Goal: Task Accomplishment & Management: Manage account settings

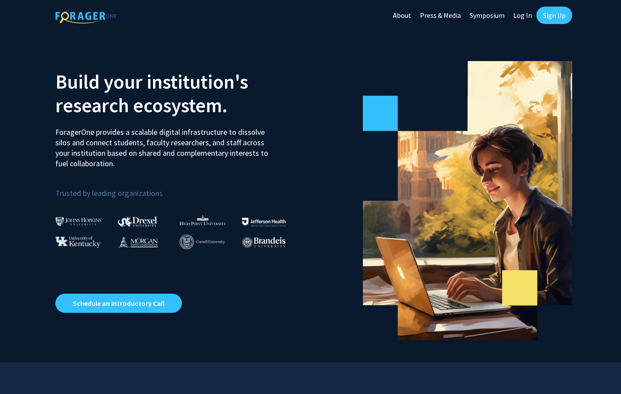
click at [545, 15] on link "Sign Up" at bounding box center [554, 15] width 36 height 17
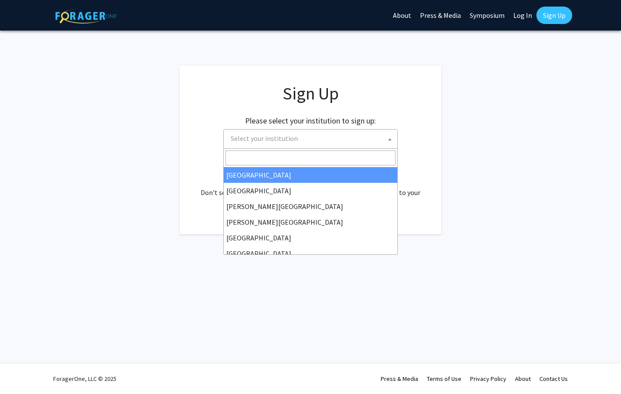
click at [316, 133] on span "Select your institution" at bounding box center [312, 138] width 170 height 18
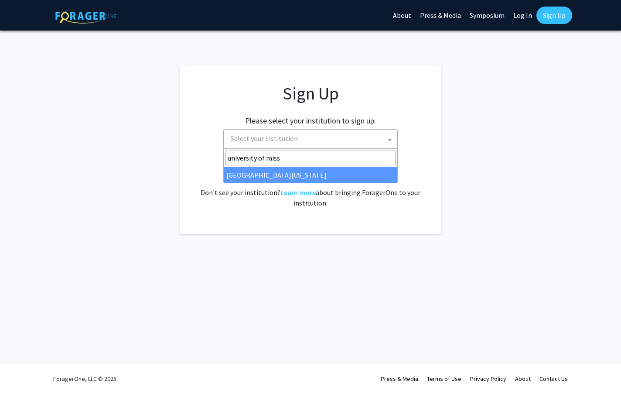
type input "university of miss"
select select "33"
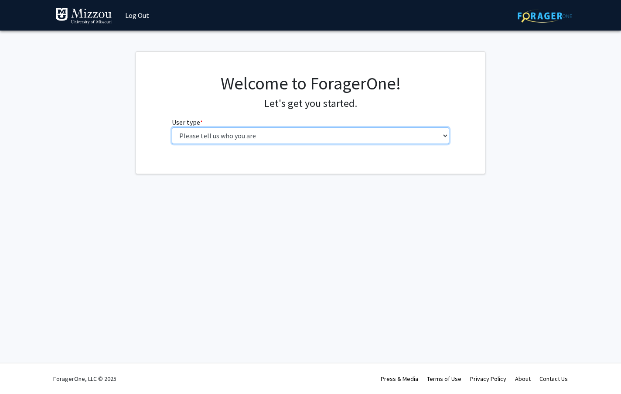
click at [172, 127] on select "Please tell us who you are Undergraduate Student Master's Student Doctoral Cand…" at bounding box center [311, 135] width 278 height 17
click option "Master's Student" at bounding box center [0, 0] width 0 height 0
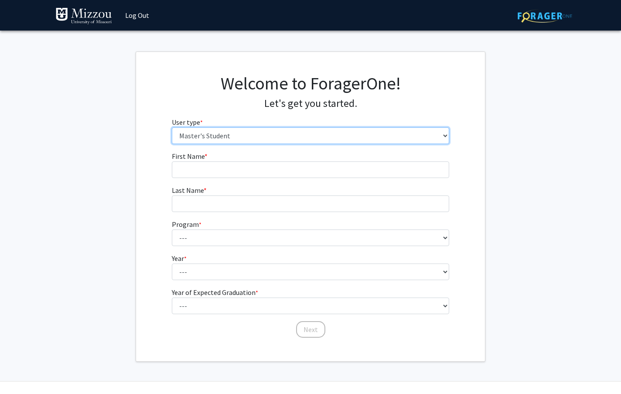
select select "1: undergrad"
click option "Undergraduate Student" at bounding box center [0, 0] width 0 height 0
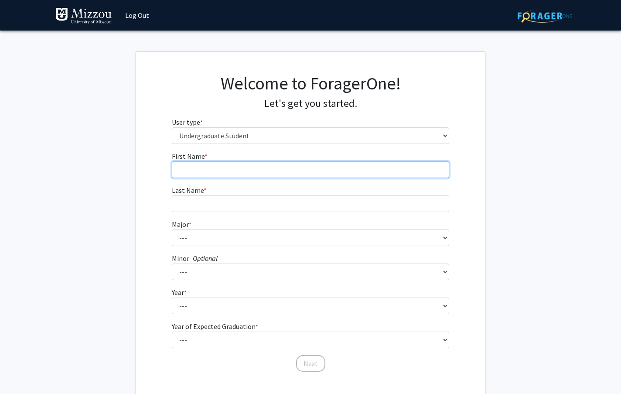
click at [215, 165] on input "First Name * required" at bounding box center [311, 169] width 278 height 17
type input "Hunter"
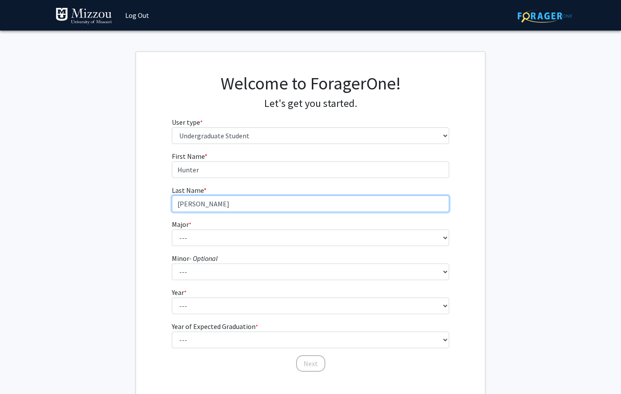
type input "Hollomon"
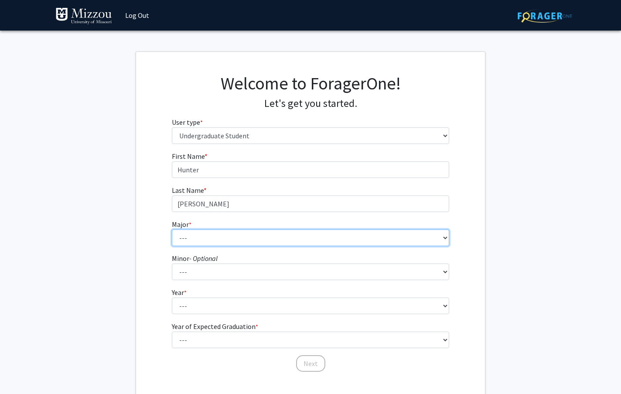
click at [172, 229] on select "--- Agribusiness Management Agricultural Education Agricultural Education: Comm…" at bounding box center [311, 237] width 278 height 17
select select "14: 2503"
click option "Biochemistry" at bounding box center [0, 0] width 0 height 0
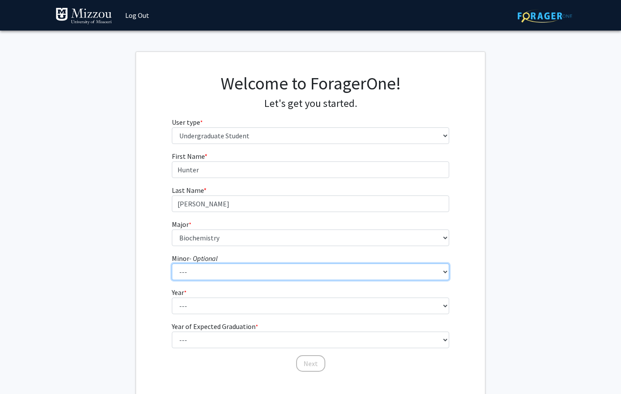
click at [172, 263] on select "--- Accountancy Aerospace Engineering Aerospace Studies Agribusiness Management…" at bounding box center [311, 271] width 278 height 17
select select "49: 2005"
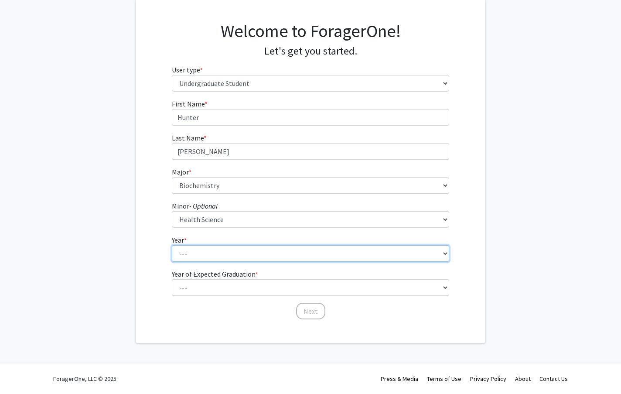
click at [172, 245] on select "--- First-year Sophomore Junior Senior Postbaccalaureate Certificate" at bounding box center [311, 253] width 278 height 17
select select "3: junior"
click option "Junior" at bounding box center [0, 0] width 0 height 0
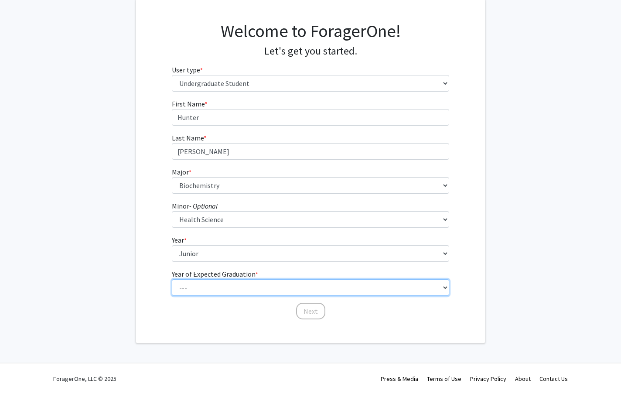
click at [172, 279] on select "--- 2025 2026 2027 2028 2029 2030 2031 2032 2033 2034" at bounding box center [311, 287] width 278 height 17
select select "3: 2027"
click option "2027" at bounding box center [0, 0] width 0 height 0
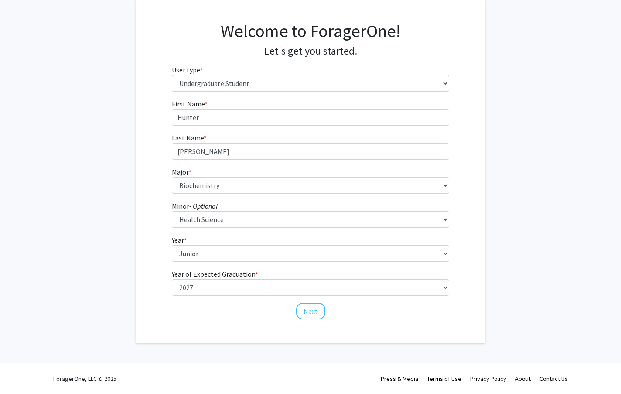
click at [152, 220] on div "First Name * required Hunter Last Name * required Hollomon Major * required ---…" at bounding box center [310, 209] width 349 height 221
click at [310, 312] on button "Next" at bounding box center [310, 311] width 29 height 17
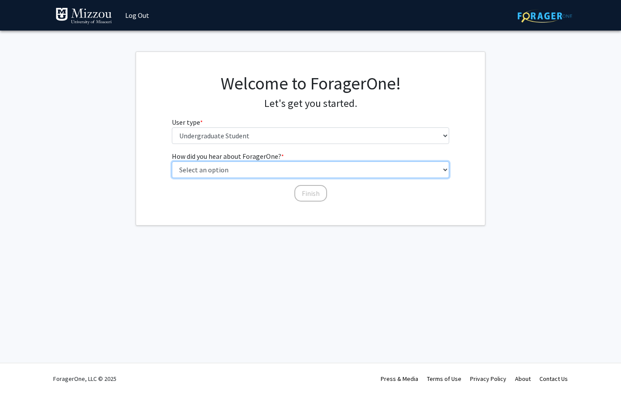
click at [172, 161] on select "Select an option Peer/student recommendation Faculty/staff recommendation Unive…" at bounding box center [311, 169] width 278 height 17
select select "2: faculty_recommendation"
click option "Faculty/staff recommendation" at bounding box center [0, 0] width 0 height 0
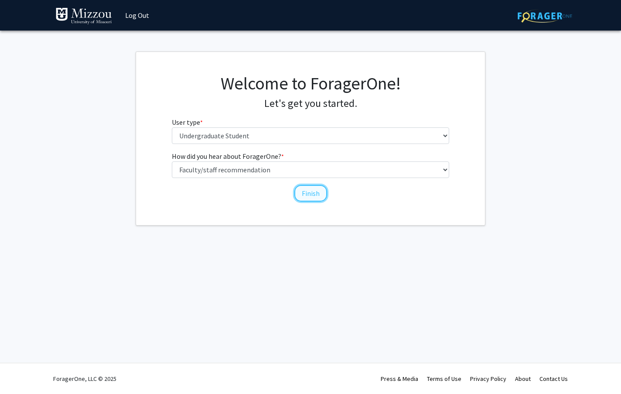
click at [314, 188] on button "Finish" at bounding box center [310, 193] width 33 height 17
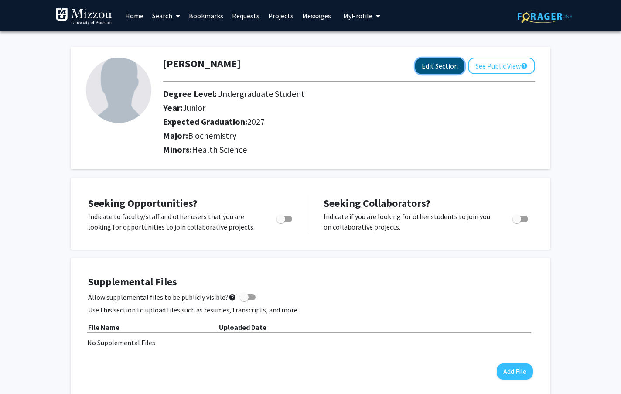
click at [454, 66] on button "Edit Section" at bounding box center [439, 66] width 49 height 16
select select "junior"
select select "2027"
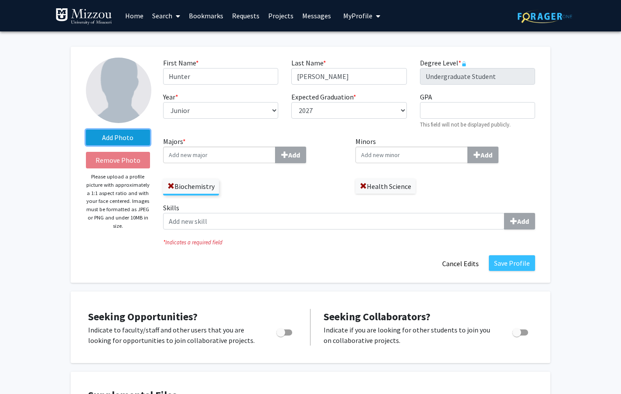
click at [127, 136] on label "Add Photo" at bounding box center [118, 137] width 64 height 16
click at [0, 0] on input "Add Photo" at bounding box center [0, 0] width 0 height 0
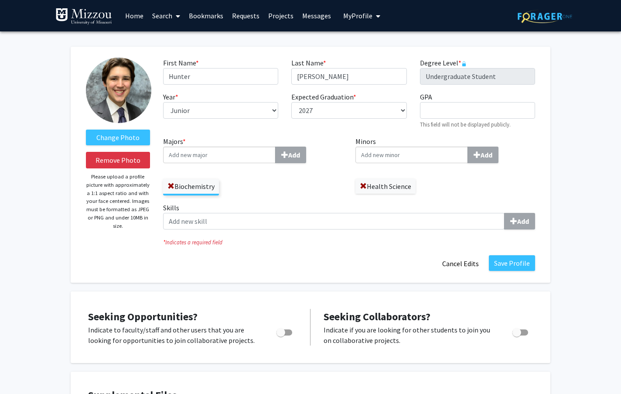
click at [266, 177] on div "Biochemistry" at bounding box center [253, 182] width 180 height 25
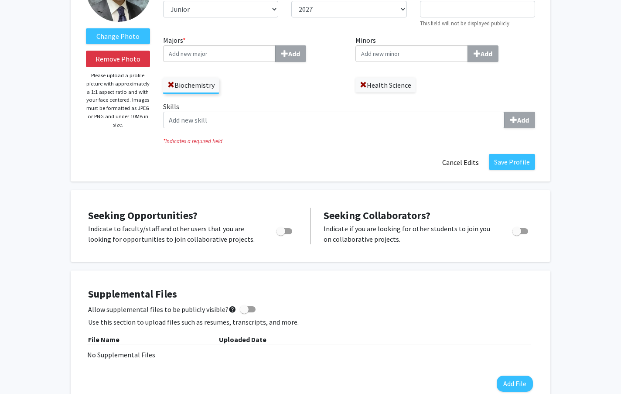
scroll to position [122, 0]
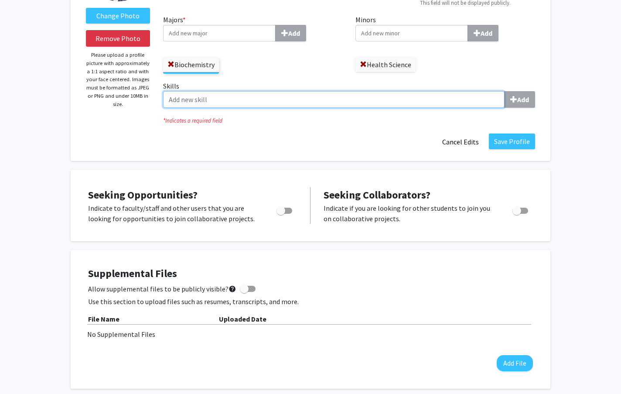
click at [229, 102] on input "Skills Add" at bounding box center [333, 99] width 341 height 17
type input "P"
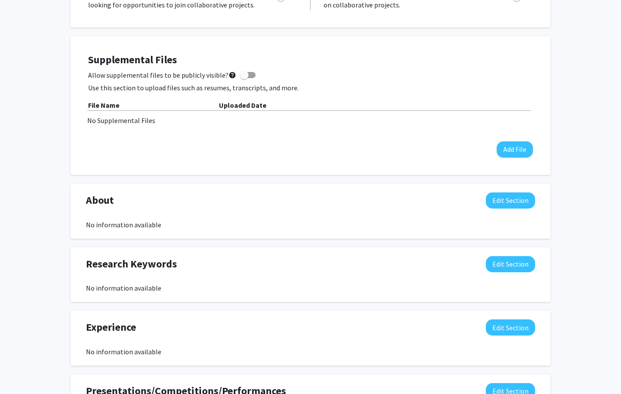
scroll to position [340, 0]
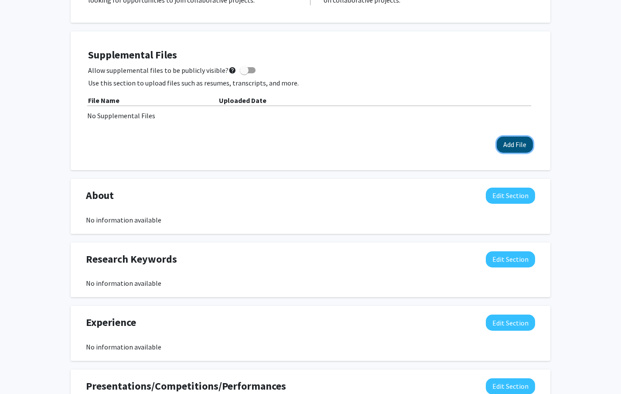
click at [516, 146] on button "Add File" at bounding box center [515, 144] width 36 height 16
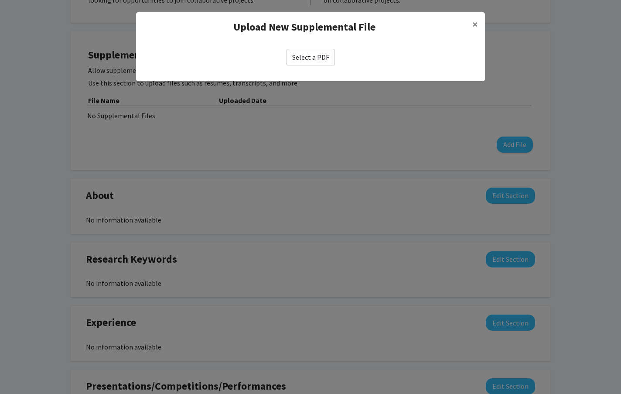
click at [318, 54] on label "Select a PDF" at bounding box center [310, 57] width 48 height 17
click at [0, 0] on input "Select a PDF" at bounding box center [0, 0] width 0 height 0
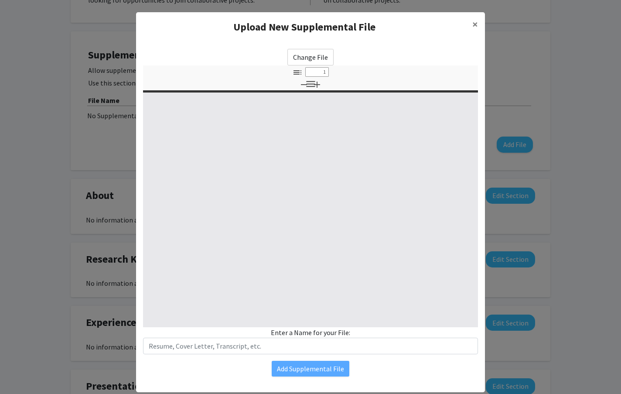
select select "custom"
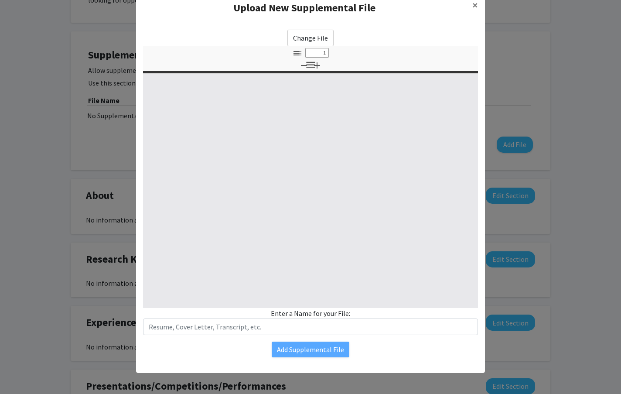
type input "0"
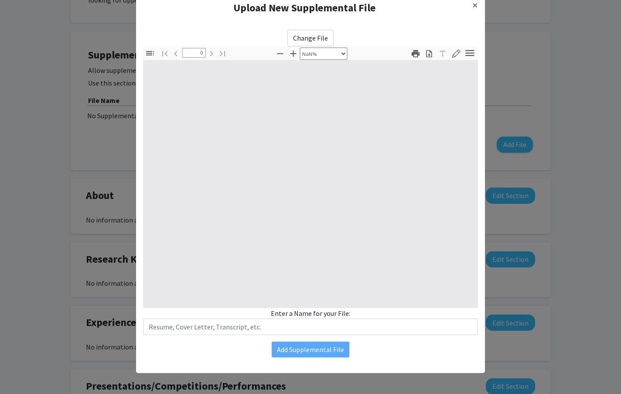
select select "auto"
type input "1"
select select "auto"
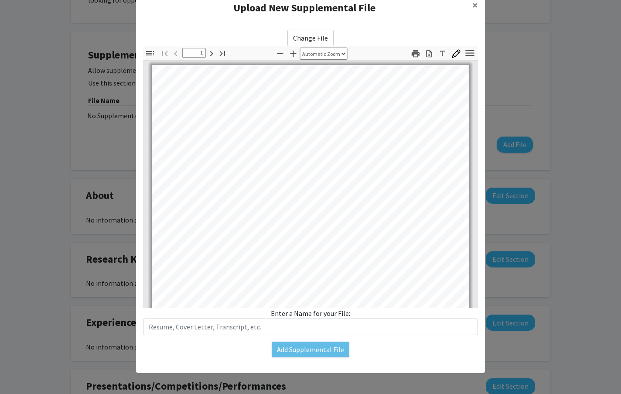
scroll to position [0, 0]
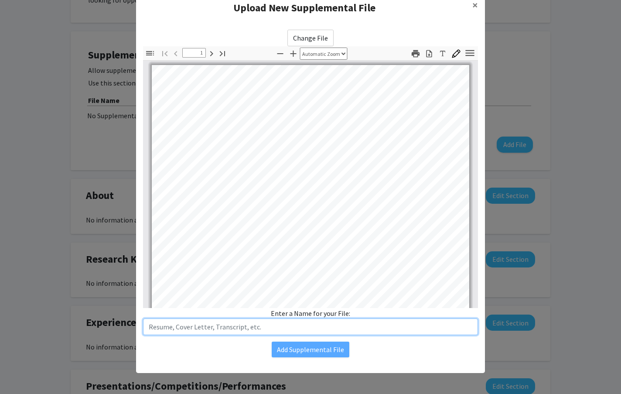
click at [205, 331] on input "text" at bounding box center [310, 326] width 335 height 17
type input "Resume - June 2025"
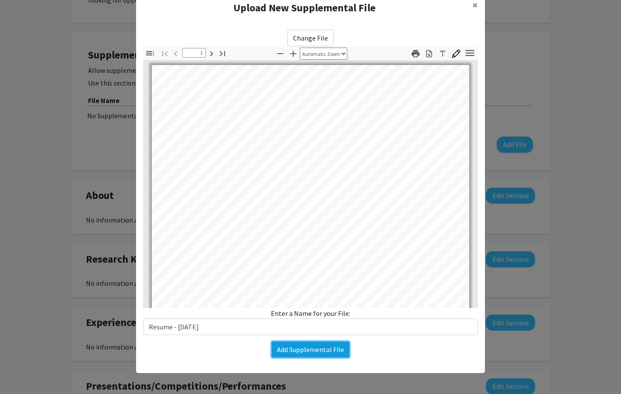
click at [303, 347] on button "Add Supplemental File" at bounding box center [311, 349] width 78 height 16
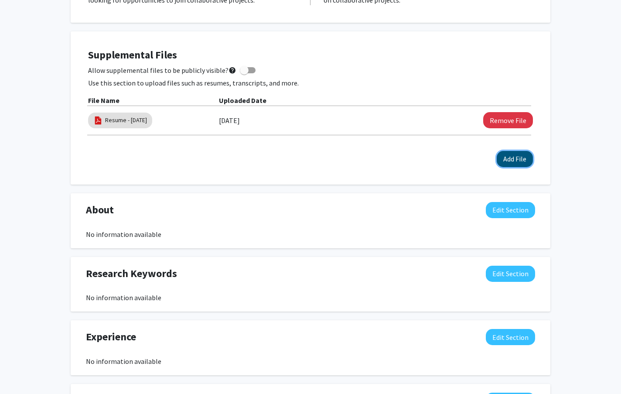
click at [514, 162] on button "Add File" at bounding box center [515, 159] width 36 height 16
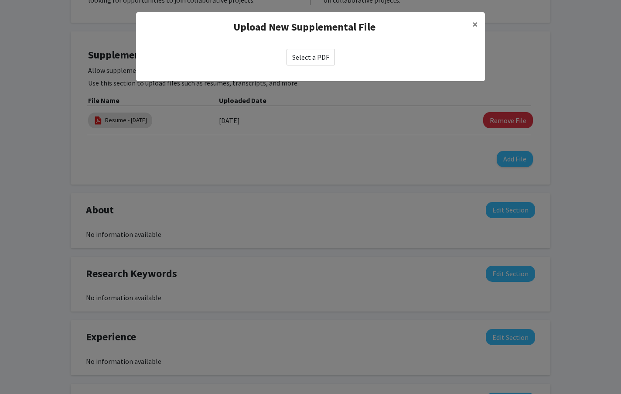
click at [320, 63] on label "Select a PDF" at bounding box center [310, 57] width 48 height 17
click at [0, 0] on input "Select a PDF" at bounding box center [0, 0] width 0 height 0
select select "custom"
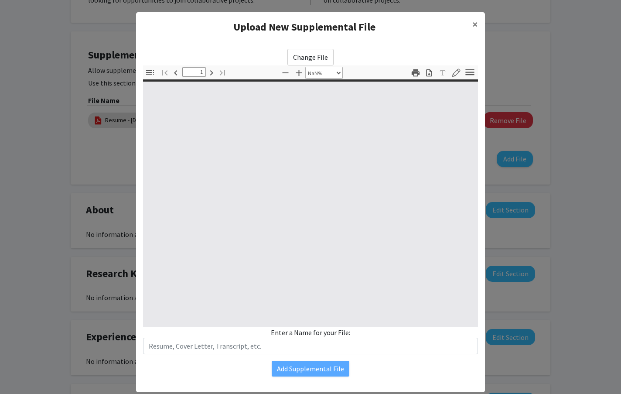
type input "0"
select select "auto"
type input "1"
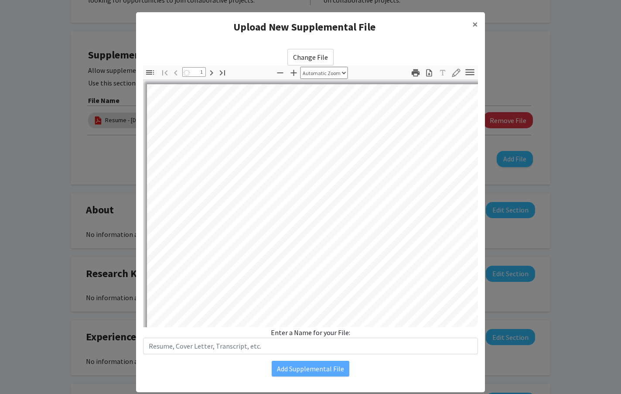
select select "auto"
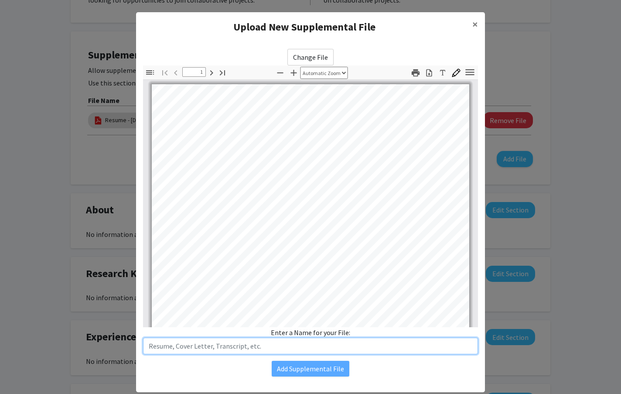
click at [262, 340] on input "text" at bounding box center [310, 345] width 335 height 17
type input "S"
type input "Fall 2025 Transcript"
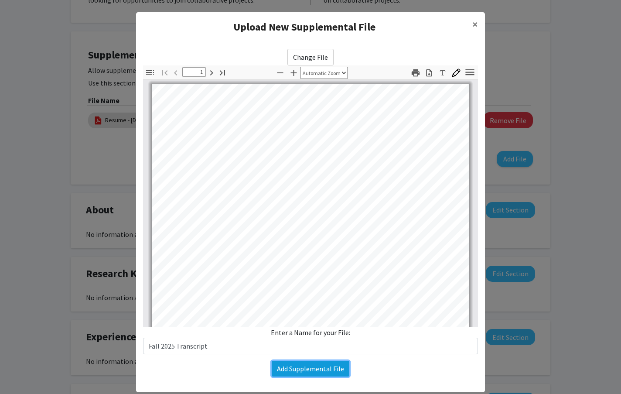
click at [295, 371] on button "Add Supplemental File" at bounding box center [311, 369] width 78 height 16
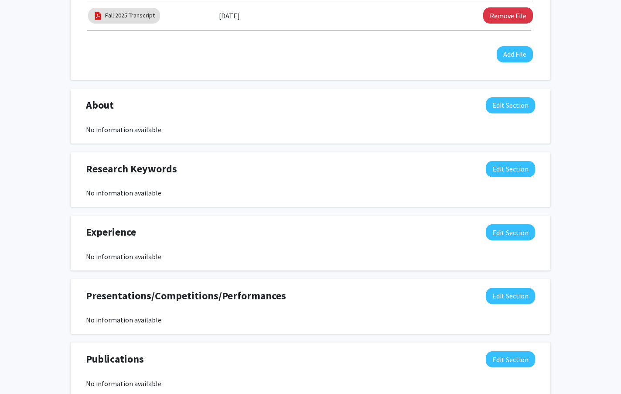
scroll to position [478, 0]
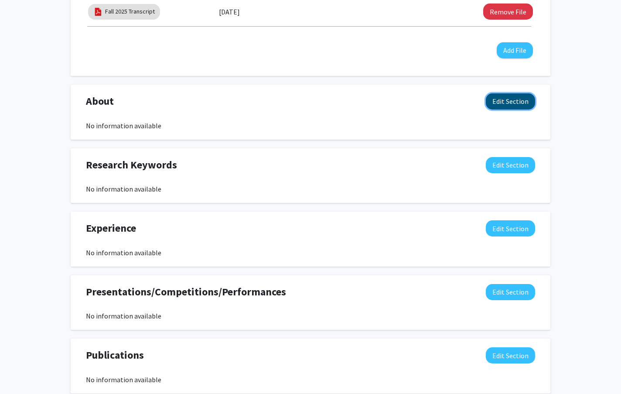
click at [511, 102] on button "Edit Section" at bounding box center [510, 101] width 49 height 16
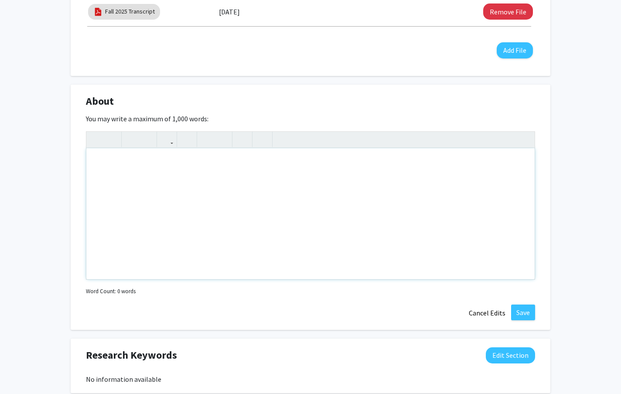
click at [156, 175] on div "Note to users with screen readers: Please deactivate our accessibility plugin f…" at bounding box center [310, 213] width 448 height 131
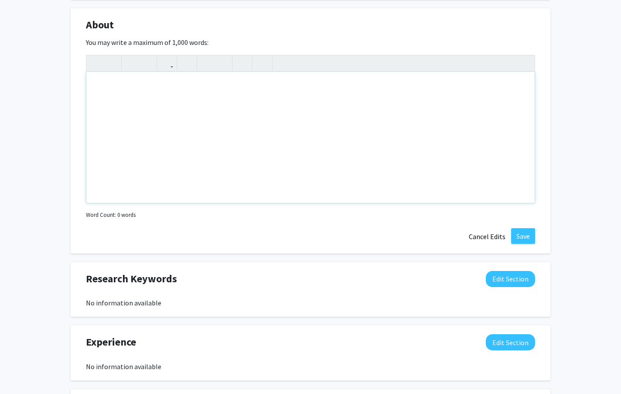
scroll to position [554, 0]
click at [242, 82] on div "As a Biochemistry/Health Sciences student at Mizzou" at bounding box center [310, 137] width 448 height 131
click at [107, 85] on div "As a Biochemistry/Health Sciences student" at bounding box center [310, 137] width 448 height 131
click at [269, 91] on div "As a Mizzou Biochemistry/Health Sciences student" at bounding box center [310, 137] width 448 height 131
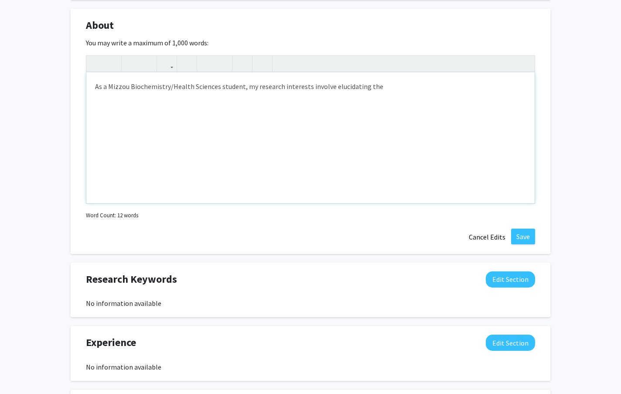
click at [219, 87] on div "As a Mizzou Biochemistry/Health Sciences student, my research interests involve…" at bounding box center [310, 137] width 448 height 131
click at [278, 87] on div "As a Mizzou Biochemistry/Health Sciences pre-physician student, my research int…" at bounding box center [310, 137] width 448 height 131
click at [430, 88] on div "As a Mizzou Biochemistry/Health Sciences pre-physician student, my research int…" at bounding box center [310, 137] width 448 height 131
click at [416, 86] on div "As a Mizzou Biochemistry/Health Sciences pre-physician student, my research int…" at bounding box center [310, 137] width 448 height 131
click at [517, 89] on div "As a Mizzou Biochemistry/Health Sciences pre-physician student, my research int…" at bounding box center [310, 137] width 448 height 131
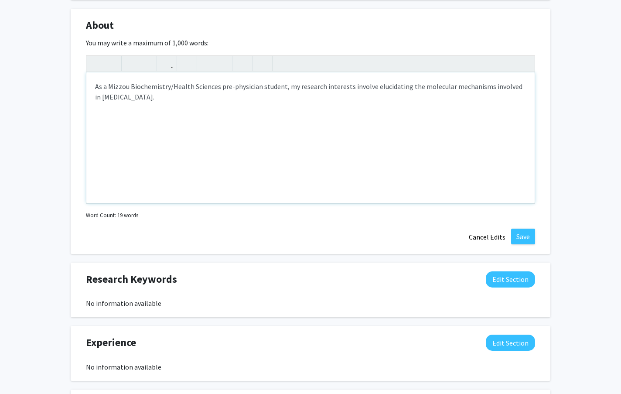
click at [95, 99] on div "As a Mizzou Biochemistry/Health Sciences pre-physician student, my research int…" at bounding box center [310, 137] width 448 height 131
click at [215, 112] on div "As a Mizzou Biochemistry/Health Sciences pre-physician student, my research int…" at bounding box center [310, 137] width 448 height 131
click at [63, 146] on div "Change Photo Remove Photo Please upload a profile picture with approximately a …" at bounding box center [310, 39] width 621 height 1122
click at [252, 123] on div "As a Mizzou Biochemistry/Health Sciences pre-physician student, my research int…" at bounding box center [310, 137] width 448 height 131
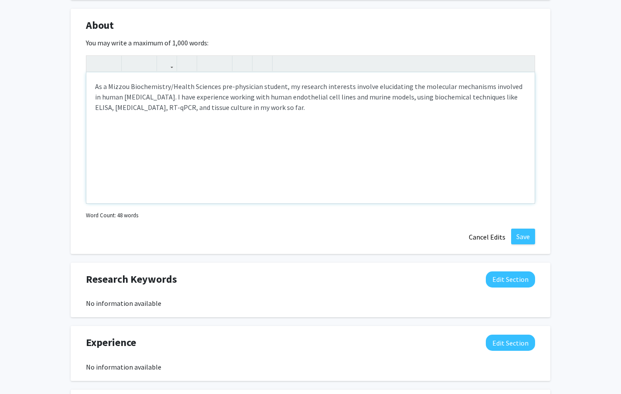
type textarea "As a Mizzou Biochemistry/Health Sciences pre-physician student, my research int…"
click at [527, 237] on button "Save" at bounding box center [523, 236] width 24 height 16
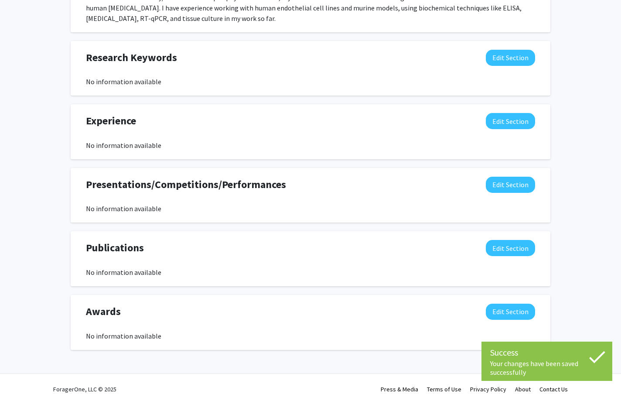
scroll to position [613, 0]
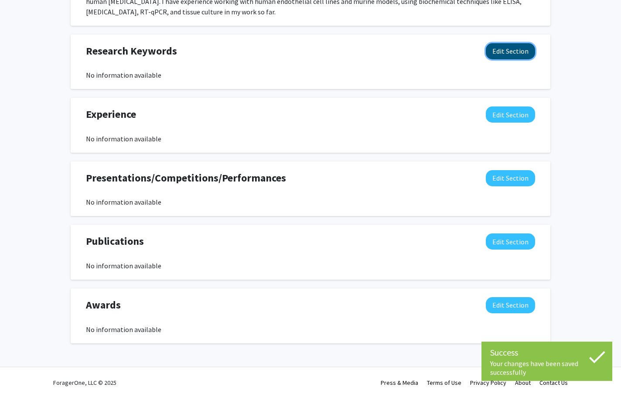
click at [520, 58] on button "Edit Section" at bounding box center [510, 51] width 49 height 16
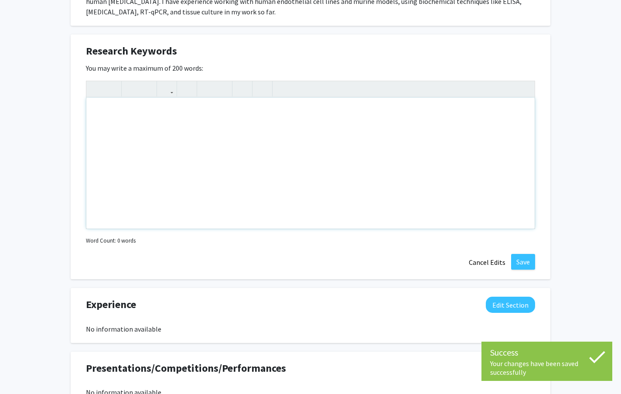
click at [230, 150] on div "Note to users with screen readers: Please deactivate our accessibility plugin f…" at bounding box center [310, 163] width 448 height 131
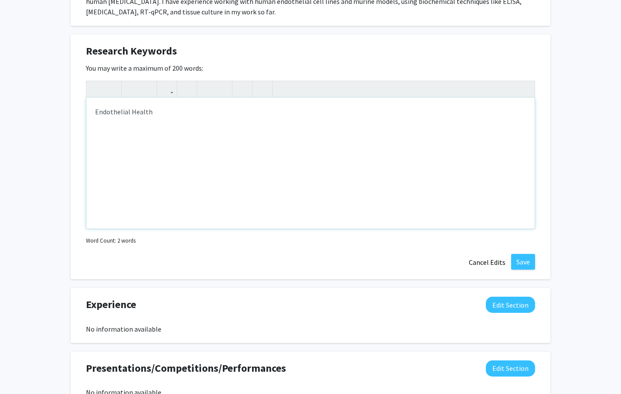
click at [102, 114] on div "Endothelial Health" at bounding box center [310, 163] width 448 height 131
click at [181, 119] on div "Cardiovascular Health" at bounding box center [310, 163] width 448 height 131
type textarea "<p>Cardiovascular Health</p><p>Endothelial Dysfunction&nbsp;</p><br>"
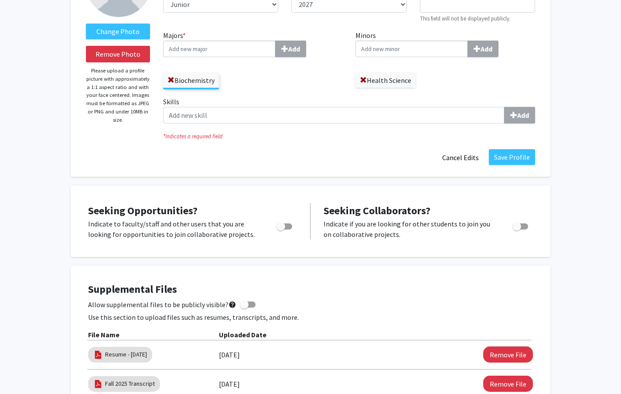
scroll to position [116, 0]
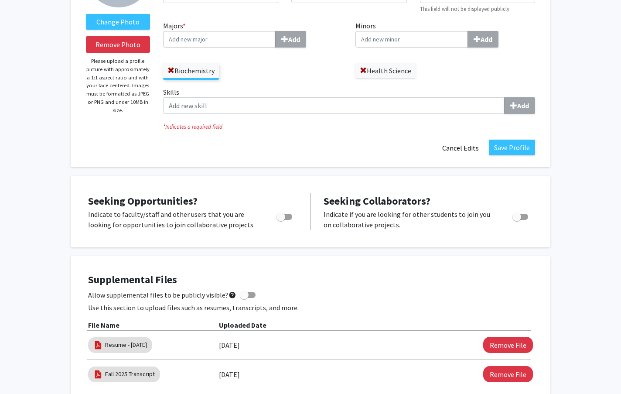
click at [291, 218] on span "Toggle" at bounding box center [284, 217] width 16 height 6
click at [281, 220] on input "Are you actively seeking opportunities?" at bounding box center [280, 220] width 0 height 0
checkbox input "true"
click at [522, 220] on label "Toggle" at bounding box center [518, 216] width 19 height 10
click at [517, 220] on input "Would you like to receive other student requests to work with you?" at bounding box center [516, 220] width 0 height 0
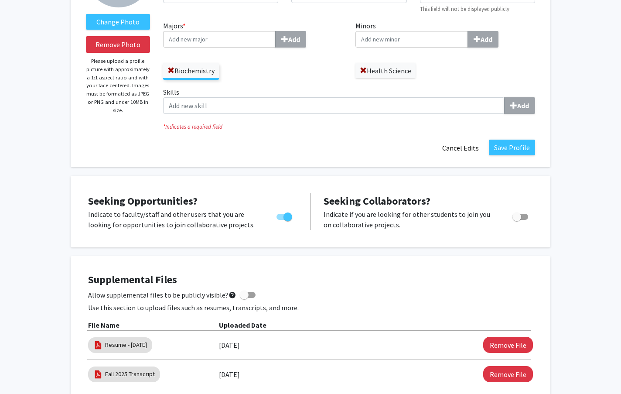
checkbox input "true"
click at [470, 245] on div "Seeking Opportunities? Indicate to faculty/staff and other users that you are l…" at bounding box center [311, 212] width 480 height 72
click at [208, 158] on div "Change Photo Remove Photo Please upload a profile picture with approximately a …" at bounding box center [311, 49] width 480 height 236
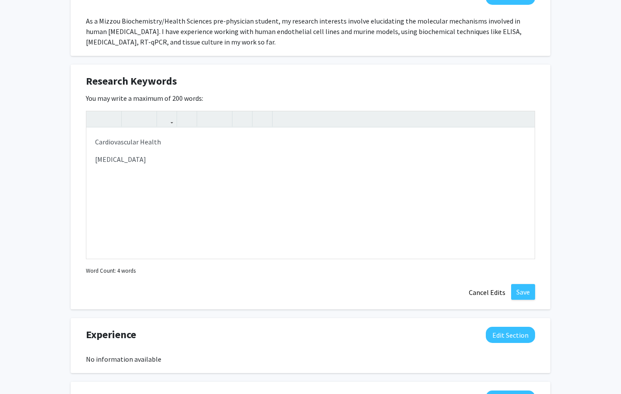
scroll to position [576, 0]
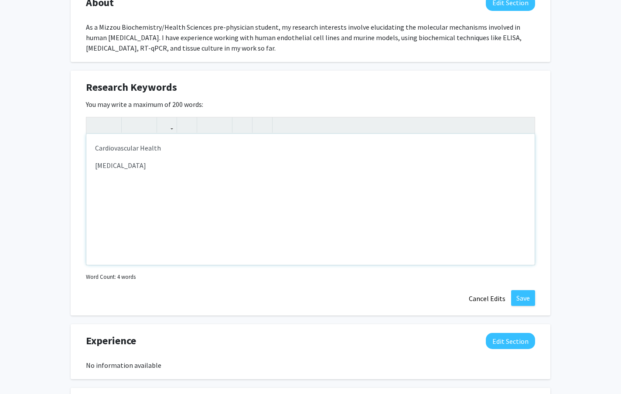
click at [222, 207] on div "Cardiovascular Health Endothelial Dysfunction" at bounding box center [310, 199] width 448 height 131
type textarea "<p>Cardiovascular Health</p><p>Endothelial Dysfunction&nbsp;</p>Endocrinology&n…"
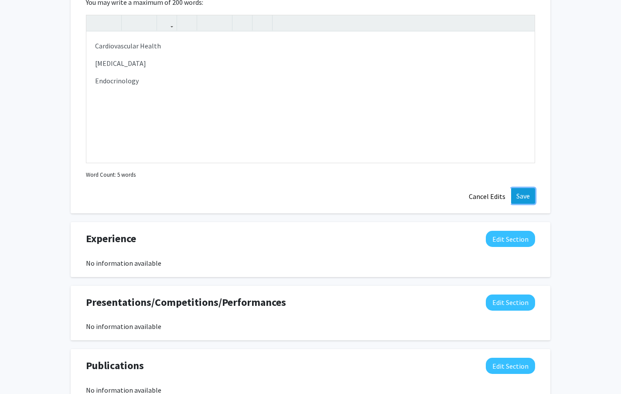
click at [522, 198] on button "Save" at bounding box center [523, 196] width 24 height 16
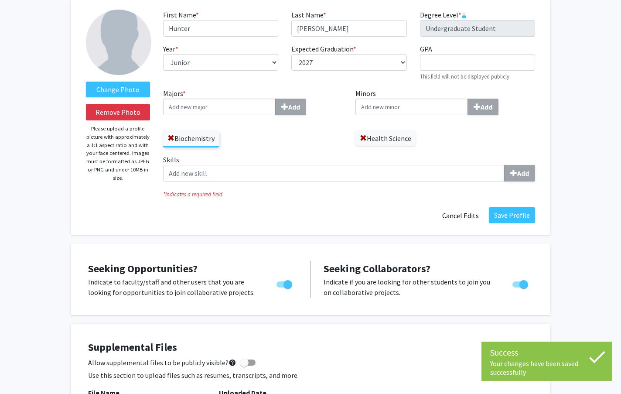
scroll to position [61, 0]
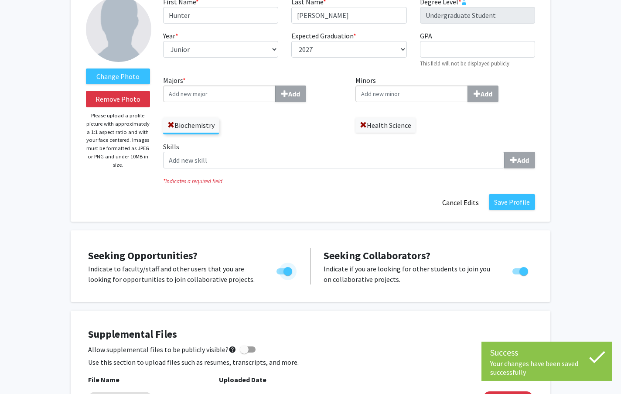
click at [283, 271] on span "Toggle" at bounding box center [284, 271] width 16 height 6
click at [281, 274] on input "Are you actively seeking opportunities?" at bounding box center [280, 274] width 0 height 0
checkbox input "false"
click at [518, 270] on span "Toggle" at bounding box center [520, 271] width 16 height 6
click at [517, 274] on input "Would you like to receive other student requests to work with you?" at bounding box center [516, 274] width 0 height 0
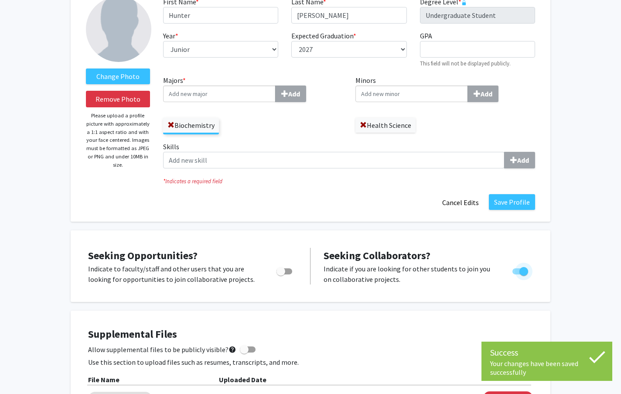
checkbox input "false"
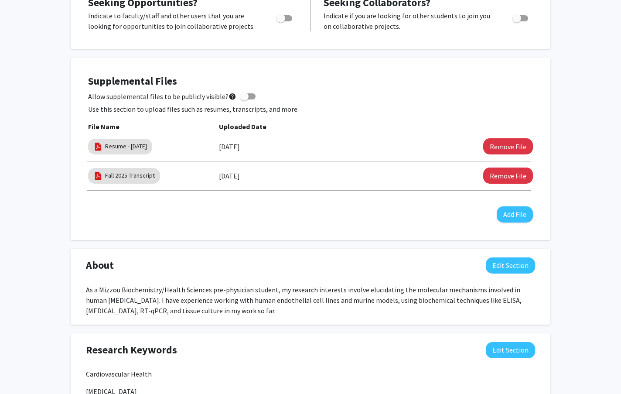
scroll to position [0, 0]
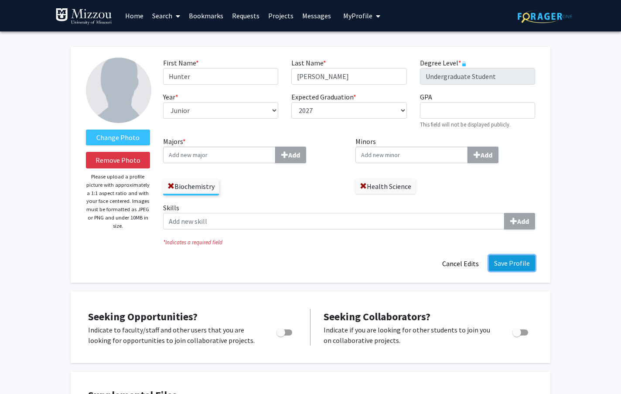
click at [521, 266] on button "Save Profile" at bounding box center [512, 263] width 46 height 16
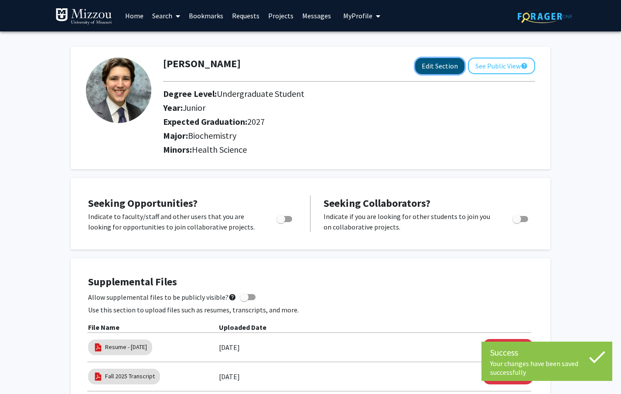
click at [437, 69] on button "Edit Section" at bounding box center [439, 66] width 49 height 16
select select "junior"
select select "2027"
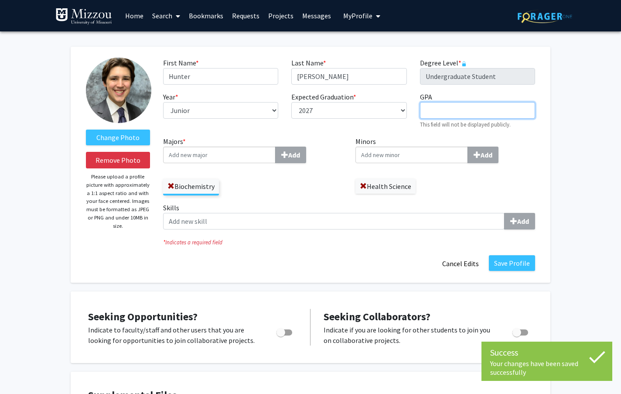
click at [471, 110] on input "GPA required" at bounding box center [477, 110] width 115 height 17
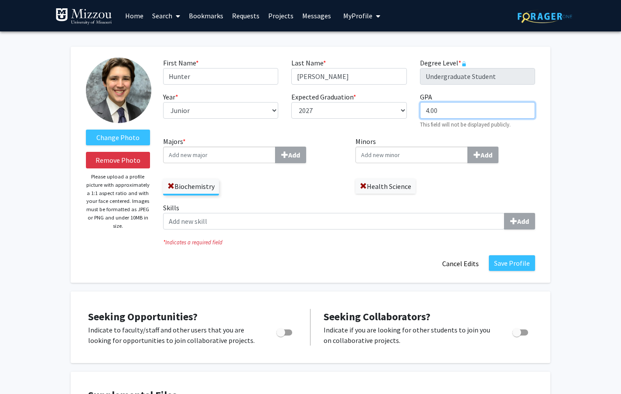
type input "4.00"
click at [524, 122] on div "GPA required 4.00 This field will not be displayed publicly." at bounding box center [477, 110] width 128 height 37
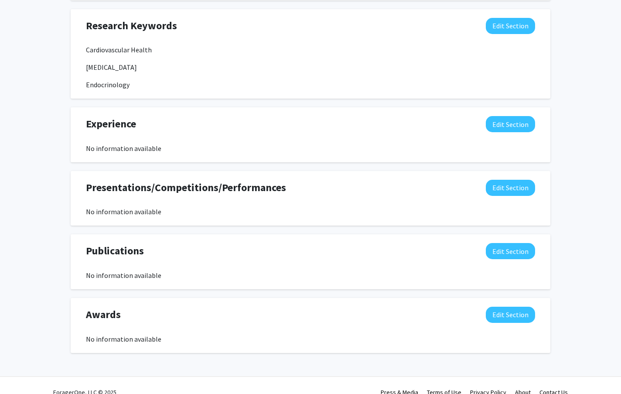
scroll to position [651, 0]
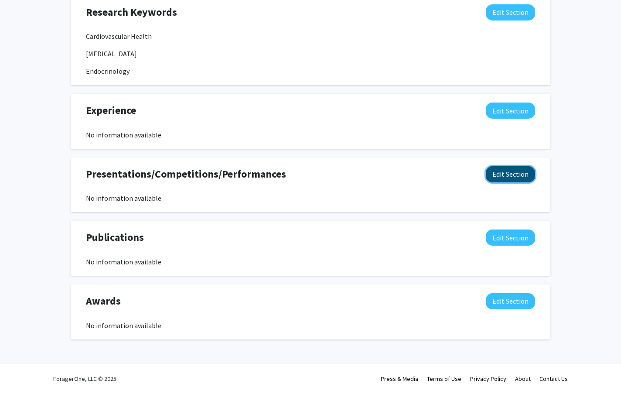
click at [508, 177] on button "Edit Section" at bounding box center [510, 174] width 49 height 16
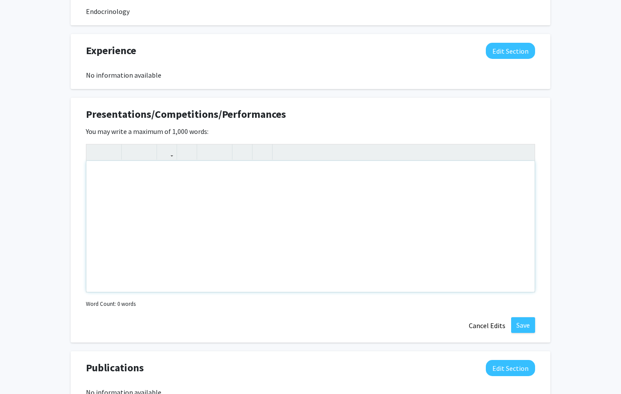
scroll to position [712, 0]
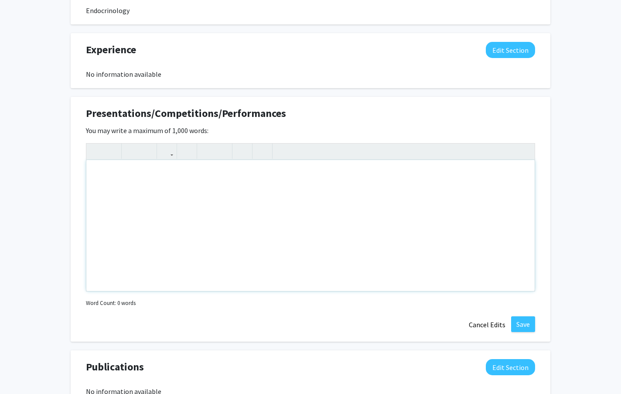
click at [151, 167] on div "Note to users with screen readers: Please deactivate our accessibility plugin f…" at bounding box center [310, 225] width 448 height 131
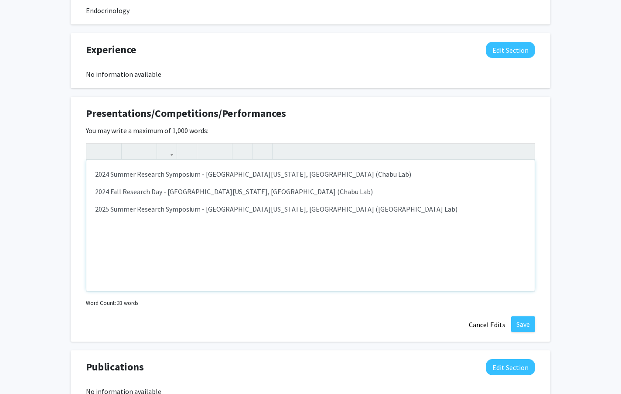
click at [351, 179] on p "2024 Summer Research Symposium - University of Missouri, Columbia (Chabu Lab)" at bounding box center [310, 174] width 431 height 10
click at [334, 192] on p "2024 Fall Research Day - University of Missouri, Columbia (Chabu Lab)" at bounding box center [310, 191] width 431 height 10
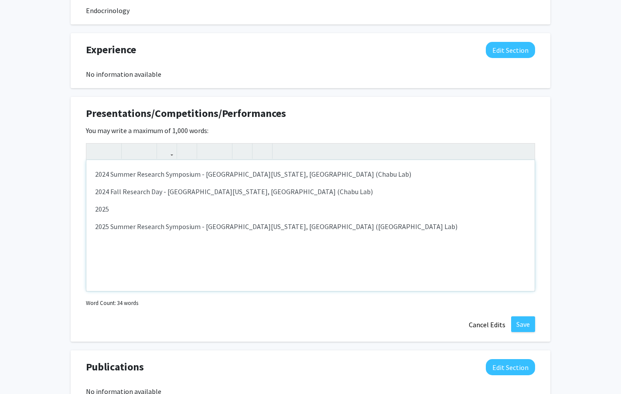
click at [228, 252] on div "2024 Summer Research Symposium - University of Missouri, Columbia (Chabu Lab) 2…" at bounding box center [310, 225] width 448 height 131
click at [396, 255] on div "2024 Summer Research Symposium - University of Missouri, Columbia (Chabu Lab) 2…" at bounding box center [310, 225] width 448 height 131
click at [349, 266] on div "2024 Summer Research Symposium - University of Missouri, Columbia (Chabu Lab) 2…" at bounding box center [310, 225] width 448 height 131
click at [203, 208] on p "2025" at bounding box center [310, 209] width 431 height 10
type textarea "<p>2024 Summer Research Symposium - University of Missouri, Columbia (Chabu Lab…"
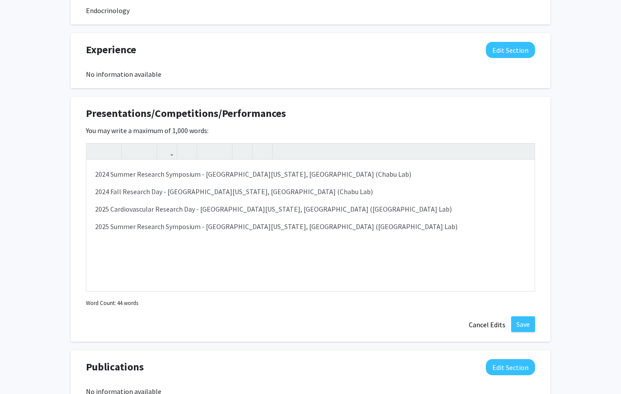
click at [528, 330] on button "Save" at bounding box center [523, 324] width 24 height 16
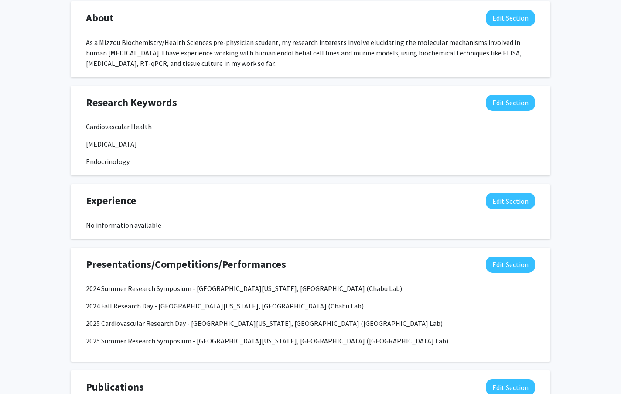
scroll to position [558, 0]
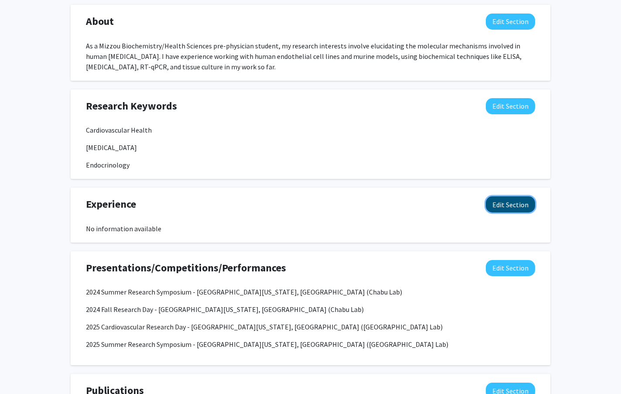
click at [521, 201] on button "Edit Section" at bounding box center [510, 204] width 49 height 16
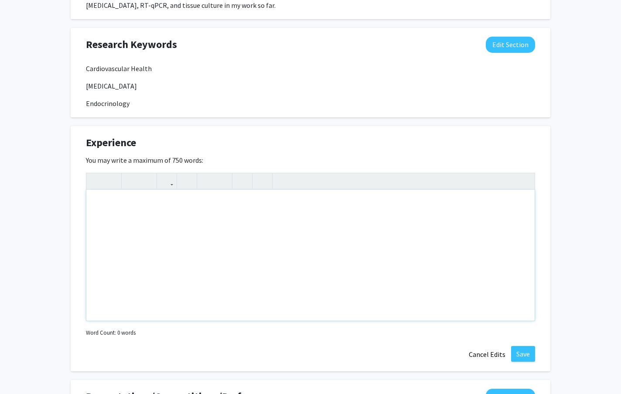
scroll to position [649, 0]
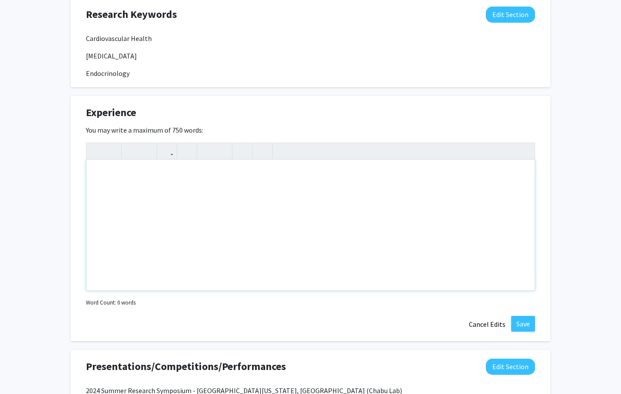
click at [211, 210] on div "Note to users with screen readers: Please deactivate our accessibility plugin f…" at bounding box center [310, 225] width 448 height 131
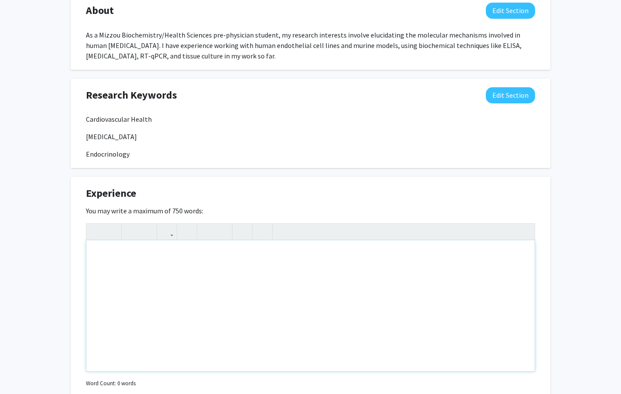
scroll to position [565, 0]
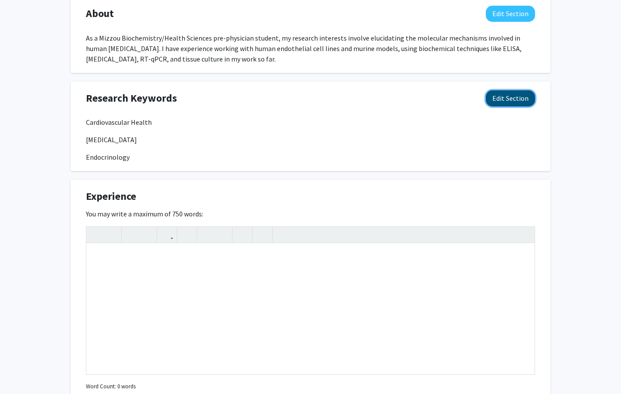
click at [514, 100] on button "Edit Section" at bounding box center [510, 98] width 49 height 16
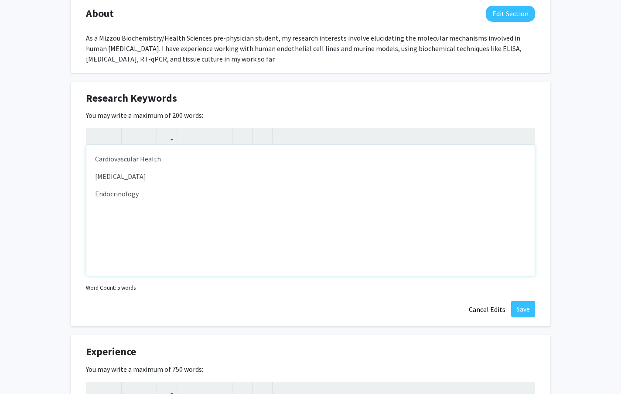
click at [146, 202] on div "Cardiovascular Health Endothelial Dysfunction Endocrinology" at bounding box center [310, 210] width 448 height 131
click at [525, 310] on button "Save" at bounding box center [523, 309] width 24 height 16
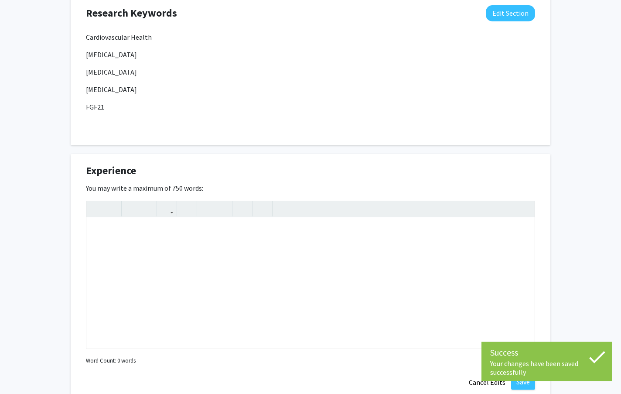
scroll to position [589, 0]
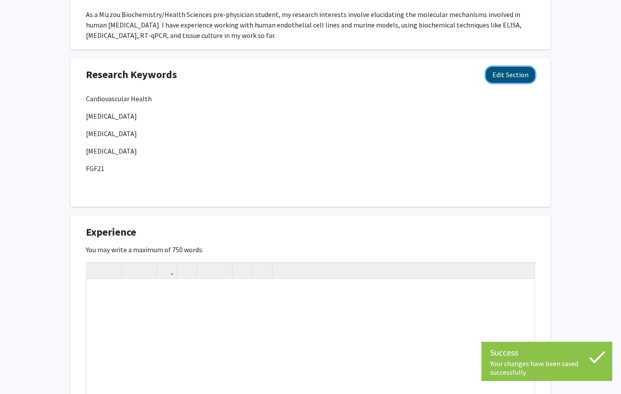
click at [504, 76] on button "Edit Section" at bounding box center [510, 75] width 49 height 16
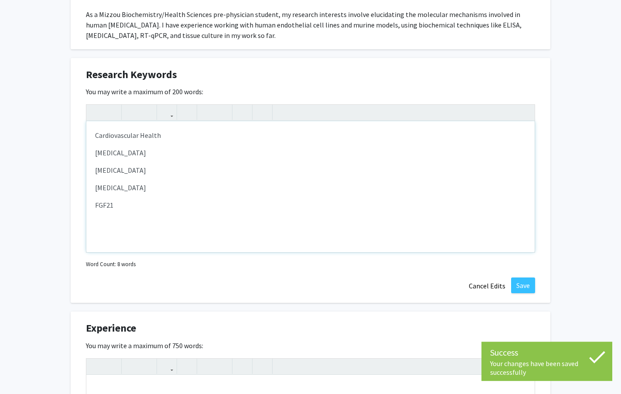
click at [162, 222] on p "Note to users with screen readers: Please deactivate our accessibility plugin f…" at bounding box center [310, 222] width 431 height 10
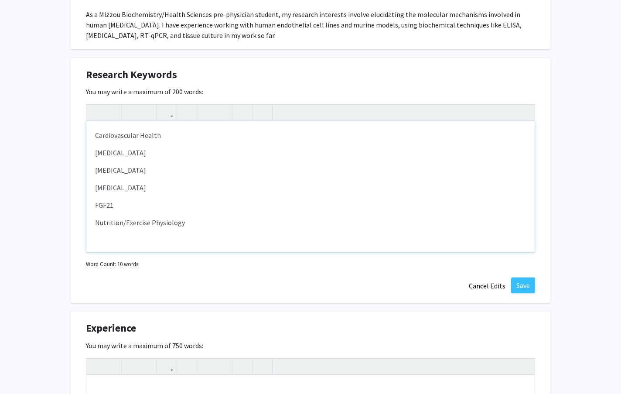
type textarea "<p>Cardiovascular Health</p><p>Endothelial Dysfunction&nbsp;</p><p>Endocrine Di…"
click at [522, 293] on button "Save" at bounding box center [523, 285] width 24 height 16
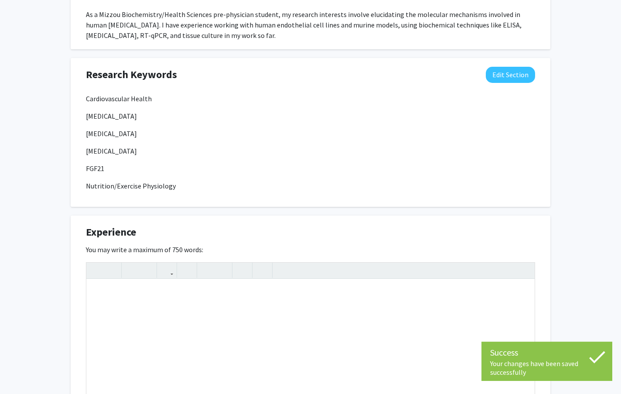
click at [559, 281] on div "Change Photo Remove Photo Please upload a profile picture with approximately a …" at bounding box center [310, 90] width 621 height 1296
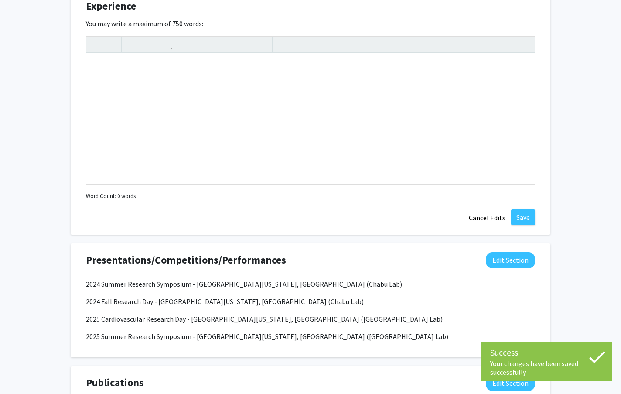
scroll to position [765, 0]
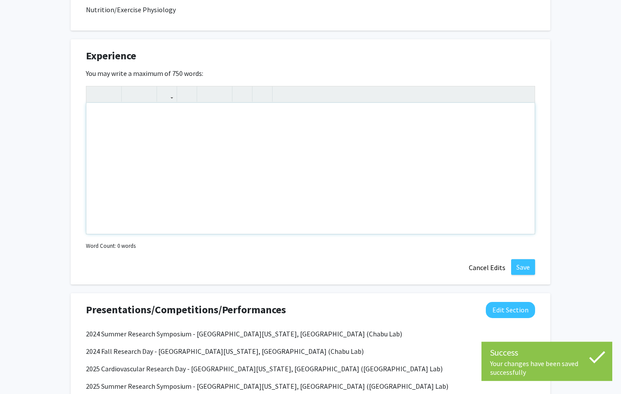
click at [248, 170] on div "Note to users with screen readers: Please deactivate our accessibility plugin f…" at bounding box center [310, 168] width 448 height 131
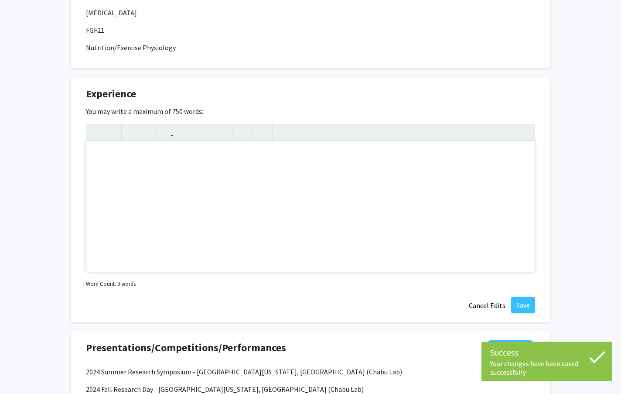
scroll to position [716, 0]
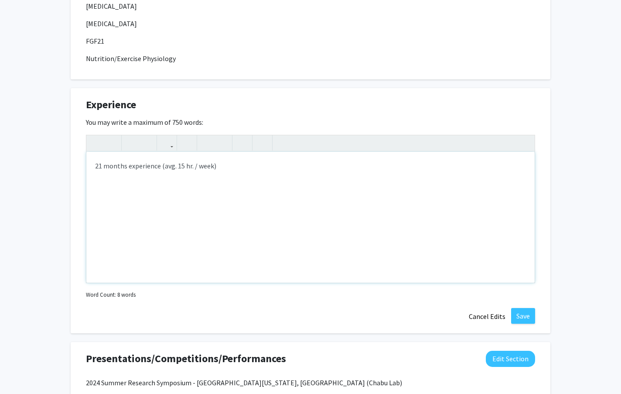
click at [181, 164] on div "21 months experience (avg. 15 hr. / week)" at bounding box center [310, 217] width 448 height 131
click at [265, 169] on div "21 months experience (avg. 20 hr. / week)" at bounding box center [310, 217] width 448 height 131
click at [392, 167] on p "21 months experience (avg. 20 hr. / week) at Mittendorfer Lab - University of M…" at bounding box center [310, 165] width 431 height 10
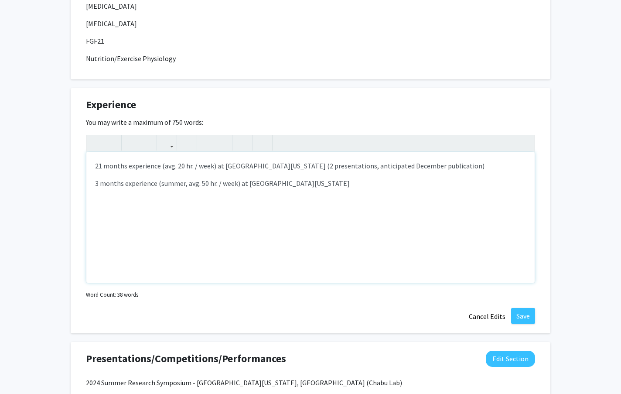
click at [426, 190] on div "21 months experience (avg. 20 hr. / week) at Mittendorfer Lab - University of M…" at bounding box center [310, 217] width 448 height 131
type textarea "<p>21 months experience (avg. 20 hr. / week) at Mittendorfer Lab - University o…"
click at [337, 225] on div "21 months experience (avg. 20 hr. / week) at Mittendorfer Lab - University of M…" at bounding box center [310, 217] width 448 height 131
click at [519, 320] on button "Save" at bounding box center [523, 316] width 24 height 16
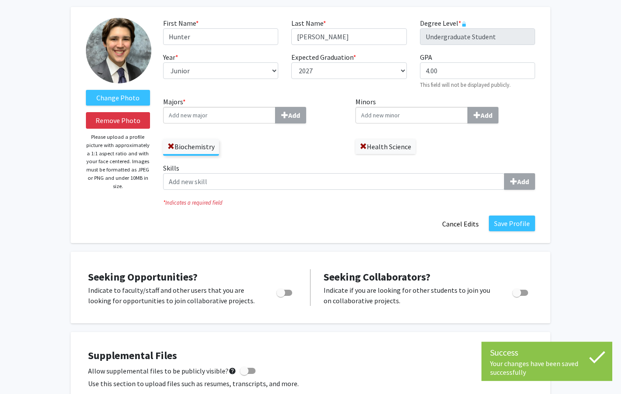
scroll to position [0, 0]
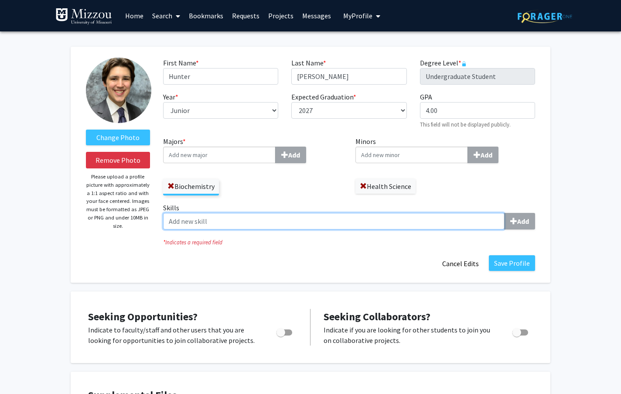
click at [214, 224] on input "Skills Add" at bounding box center [333, 221] width 341 height 17
click at [167, 224] on input "Tissue Culture" at bounding box center [333, 221] width 341 height 17
click at [296, 227] on input "Human Tissue Culture" at bounding box center [333, 221] width 341 height 17
type input "Human Tissue Culture"
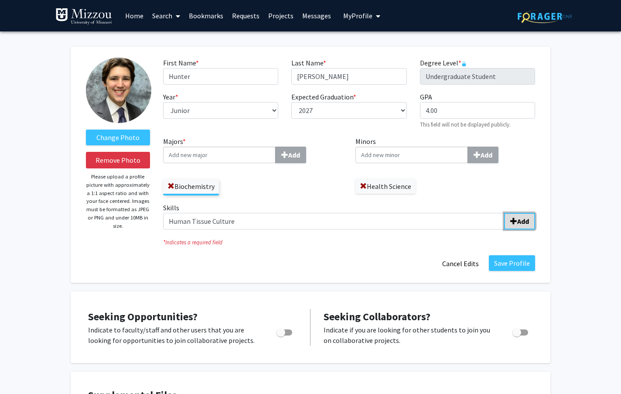
click at [527, 222] on b "Add" at bounding box center [523, 221] width 12 height 9
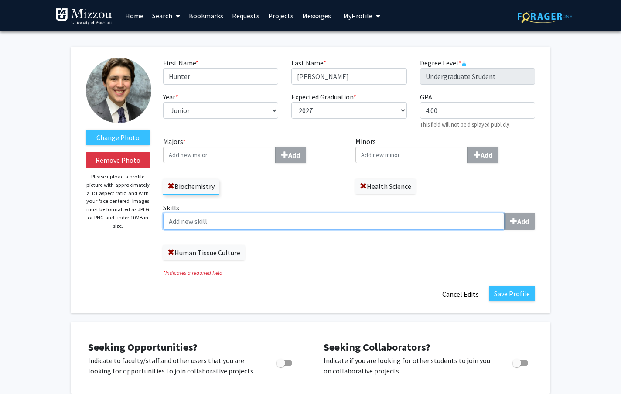
click at [215, 221] on input "Skills Add" at bounding box center [333, 221] width 341 height 17
type input "Pipette"
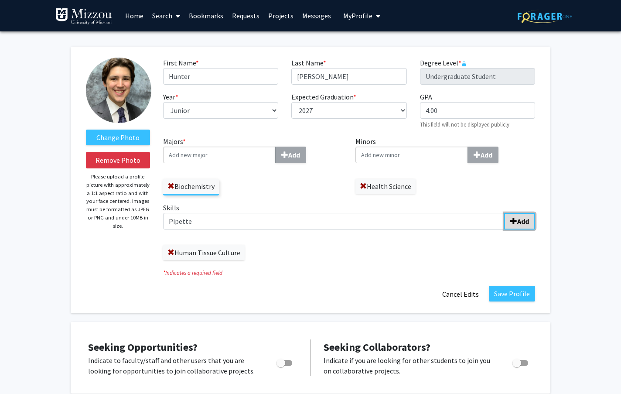
click at [520, 228] on button "Add" at bounding box center [519, 221] width 31 height 17
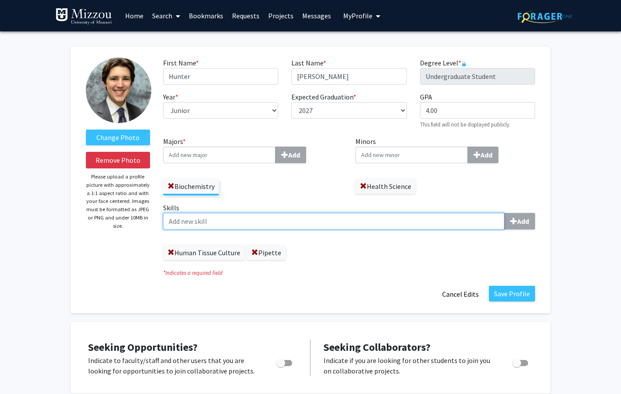
click at [208, 227] on input "Skills Add" at bounding box center [333, 221] width 341 height 17
type input "Western Blot"
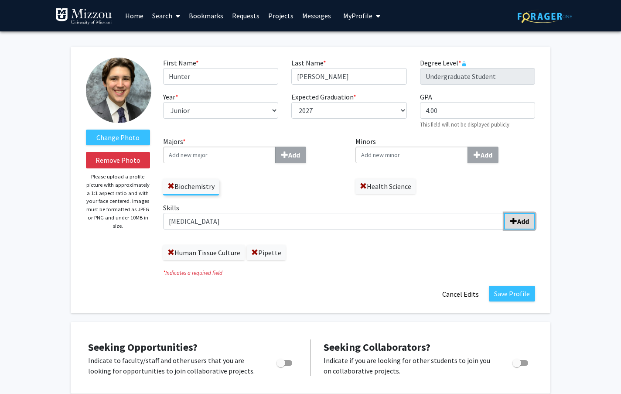
click at [527, 220] on b "Add" at bounding box center [523, 221] width 12 height 9
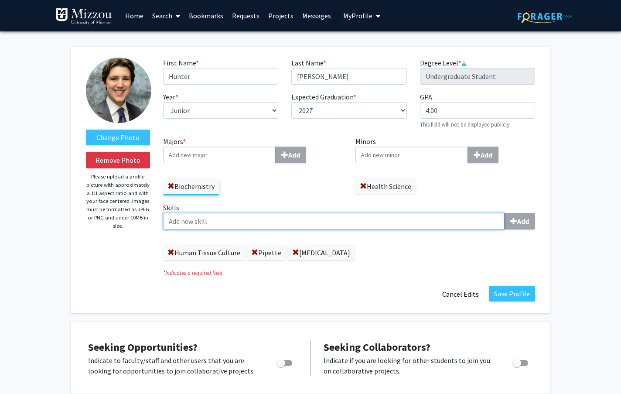
click at [287, 223] on input "Skills Add" at bounding box center [333, 221] width 341 height 17
type input "q"
type input "RT-qPCR"
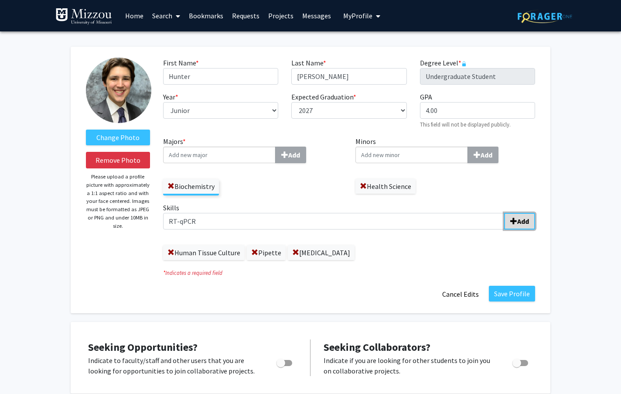
click at [530, 218] on button "Add" at bounding box center [519, 221] width 31 height 17
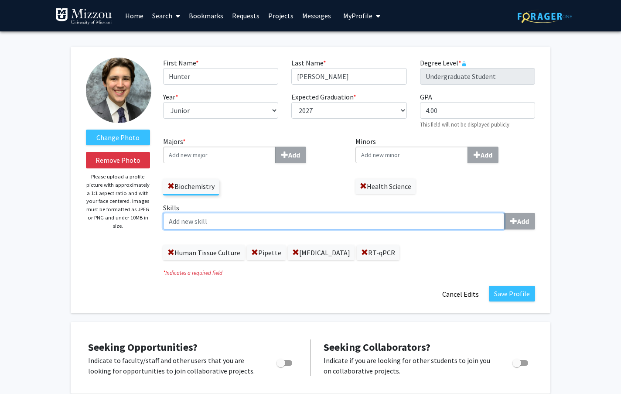
click at [263, 223] on input "Skills Add" at bounding box center [333, 221] width 341 height 17
type input "ELISA"
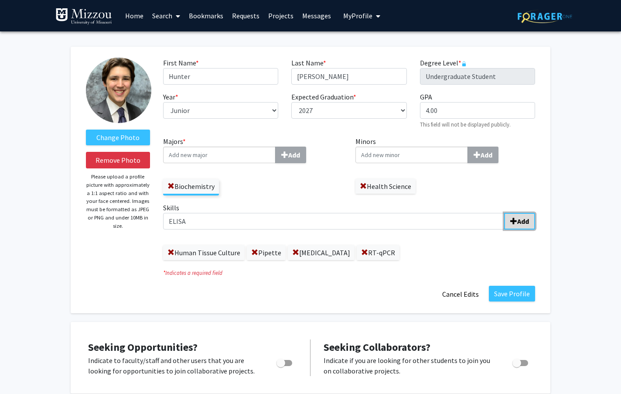
click at [518, 219] on b "Add" at bounding box center [523, 221] width 12 height 9
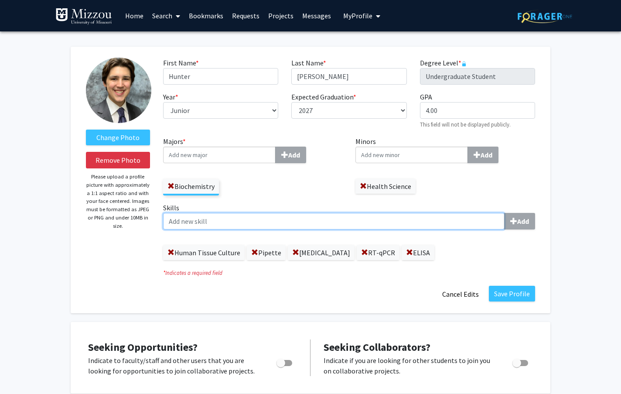
click at [328, 228] on input "Skills Add" at bounding box center [333, 221] width 341 height 17
type input "Colorimetric Assay"
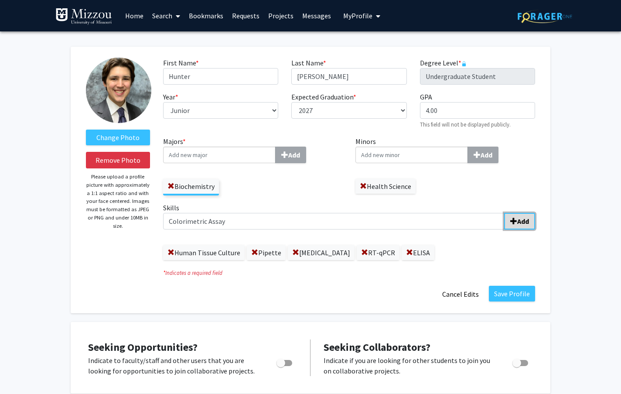
click at [525, 219] on b "Add" at bounding box center [523, 221] width 12 height 9
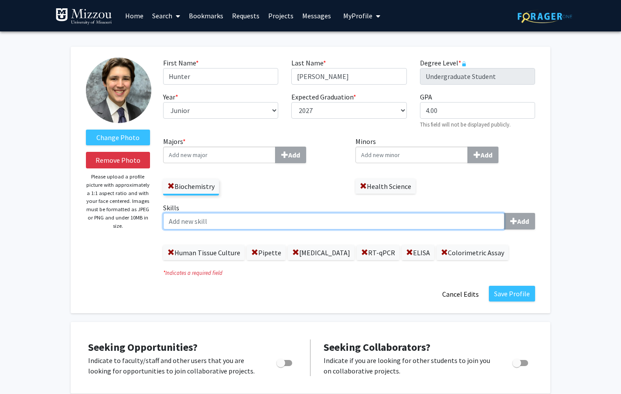
click at [375, 228] on input "Skills Add" at bounding box center [333, 221] width 341 height 17
type input "M"
type input "Mouse Handling"
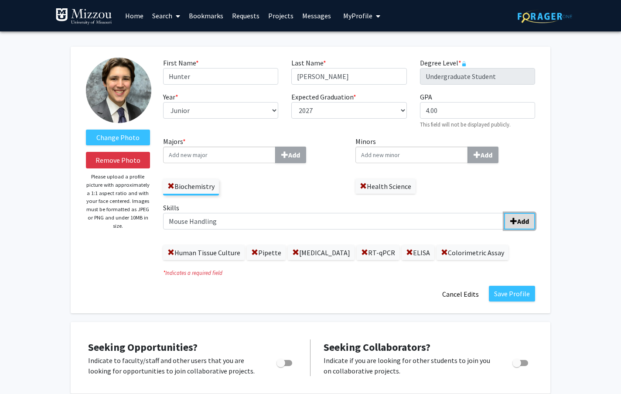
click at [521, 223] on b "Add" at bounding box center [523, 221] width 12 height 9
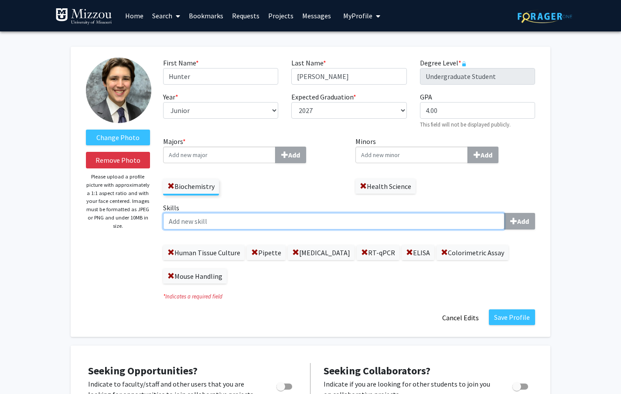
click at [280, 218] on input "Skills Add" at bounding box center [333, 221] width 341 height 17
type input "Cardiac Myography"
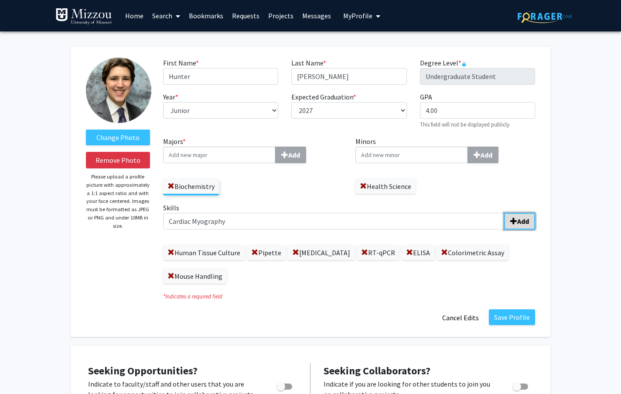
click at [520, 221] on b "Add" at bounding box center [523, 221] width 12 height 9
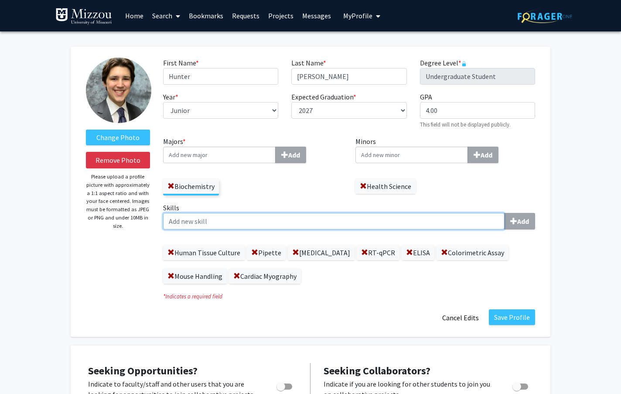
click at [330, 215] on input "Skills Add" at bounding box center [333, 221] width 341 height 17
type input "M"
type input "Microdissection"
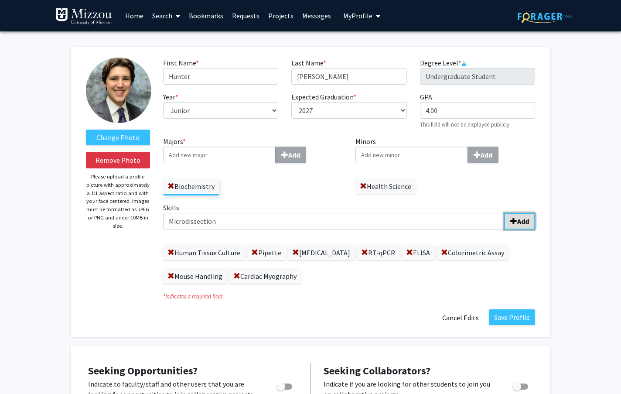
click at [523, 227] on button "Add" at bounding box center [519, 221] width 31 height 17
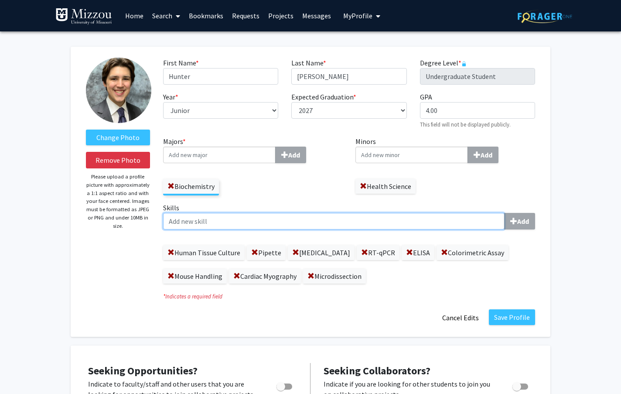
click at [197, 220] on input "Skills Add" at bounding box center [333, 221] width 341 height 17
type input "E"
type input "Data Analysis"
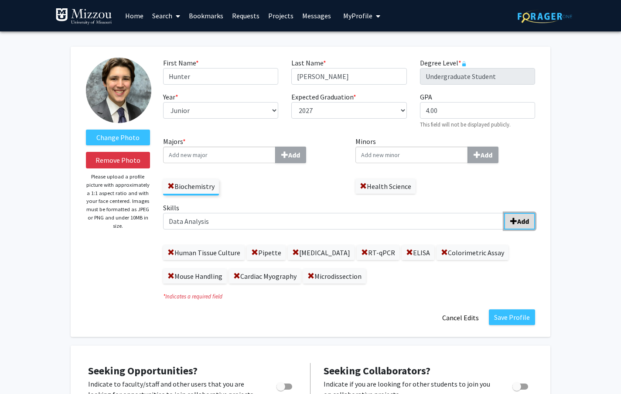
click at [526, 221] on b "Add" at bounding box center [523, 221] width 12 height 9
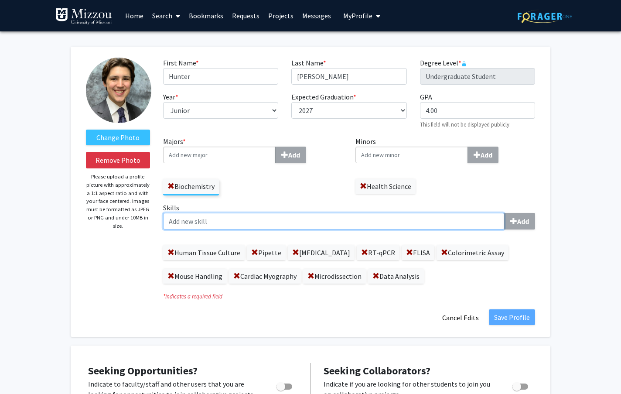
click at [411, 222] on input "Skills Add" at bounding box center [333, 221] width 341 height 17
type input "P"
type input "Graphical Presentation"
click at [428, 217] on input "Graphical Presentation" at bounding box center [333, 221] width 341 height 17
drag, startPoint x: 293, startPoint y: 225, endPoint x: 127, endPoint y: 221, distance: 165.3
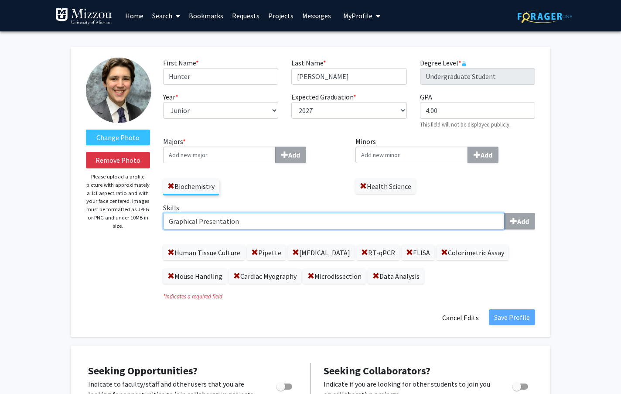
click at [163, 221] on input "Graphical Presentation" at bounding box center [333, 221] width 341 height 17
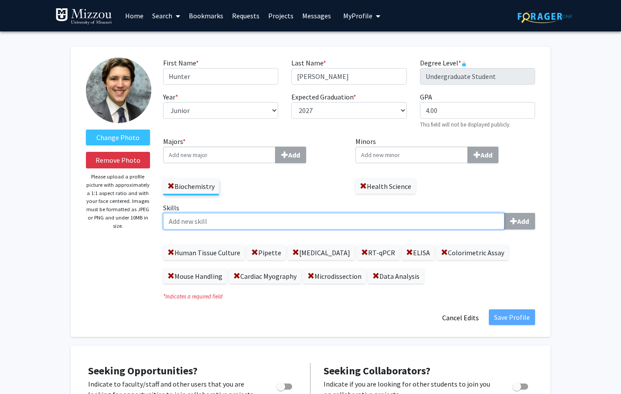
click at [475, 222] on input "Skills Add" at bounding box center [333, 221] width 341 height 17
type input "G"
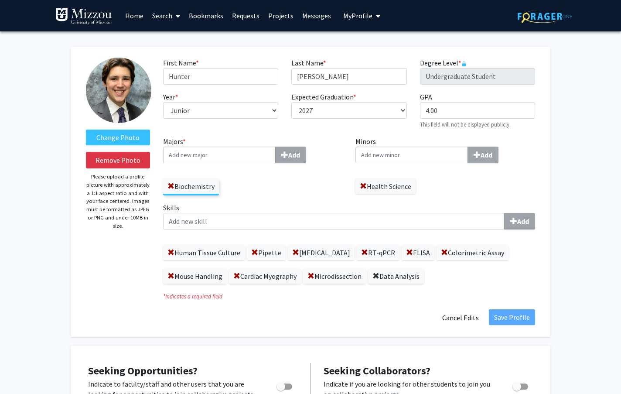
click at [377, 276] on span at bounding box center [375, 275] width 7 height 7
click at [455, 277] on div "Human Tissue Culture Pipette Western Blot RT-qPCR ELISA Colorimetric Assay Mous…" at bounding box center [349, 259] width 372 height 47
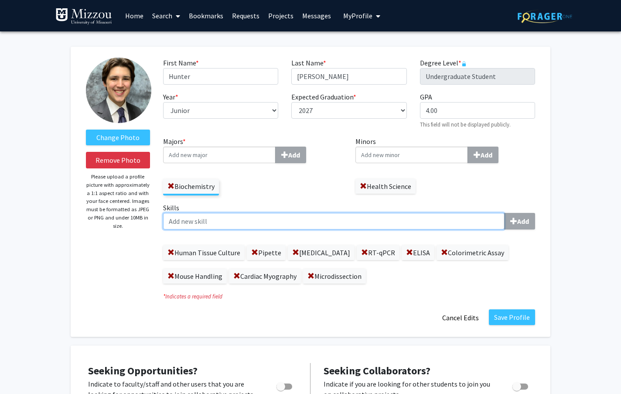
click at [401, 228] on input "Skills Add" at bounding box center [333, 221] width 341 height 17
type input "Data Analysis"
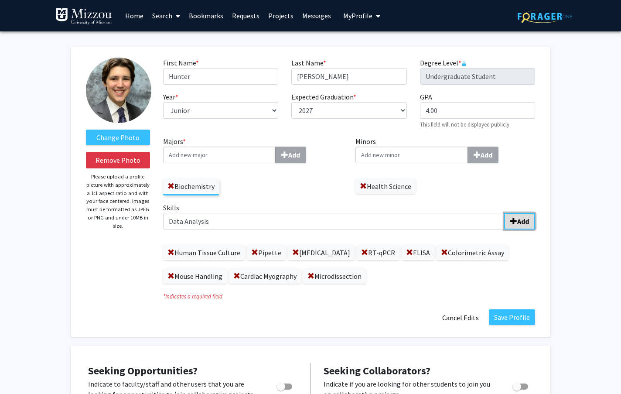
click at [515, 220] on span "submit" at bounding box center [513, 221] width 7 height 7
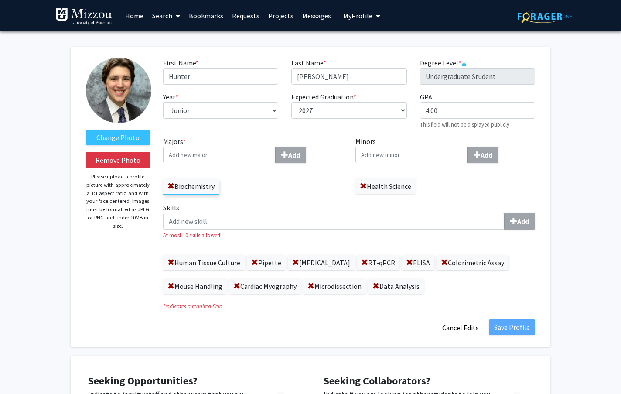
click at [549, 300] on div "Change Photo Remove Photo Please upload a profile picture with approximately a …" at bounding box center [311, 197] width 480 height 300
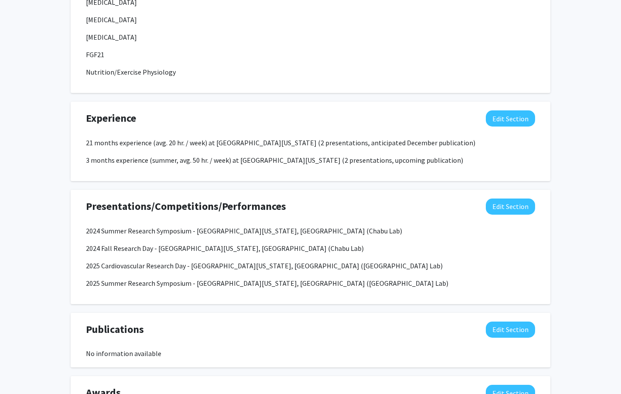
scroll to position [858, 0]
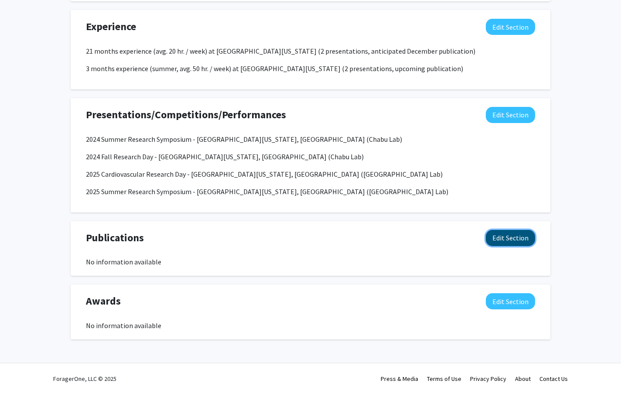
click at [504, 241] on button "Edit Section" at bounding box center [510, 238] width 49 height 16
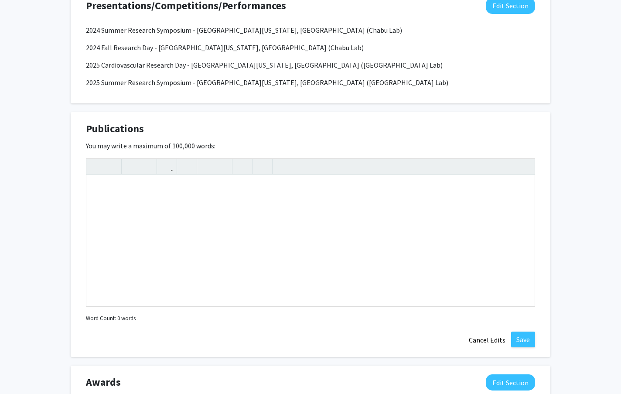
scroll to position [1049, 0]
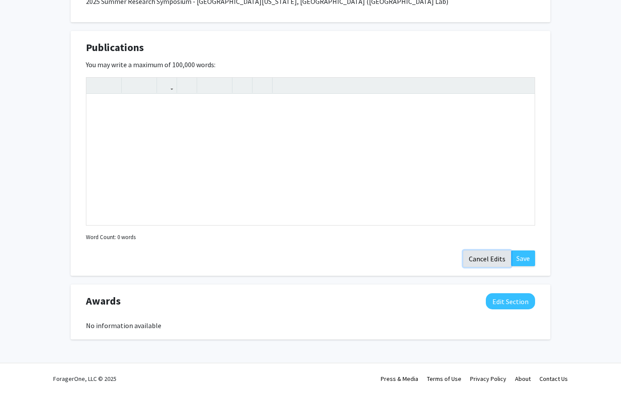
click at [489, 257] on button "Cancel Edits" at bounding box center [487, 258] width 48 height 17
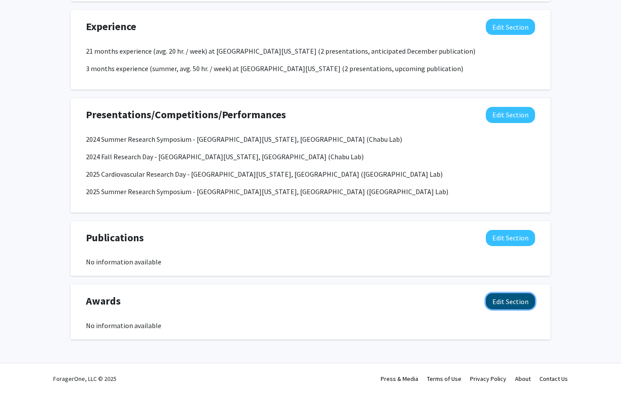
click at [522, 293] on button "Edit Section" at bounding box center [510, 301] width 49 height 16
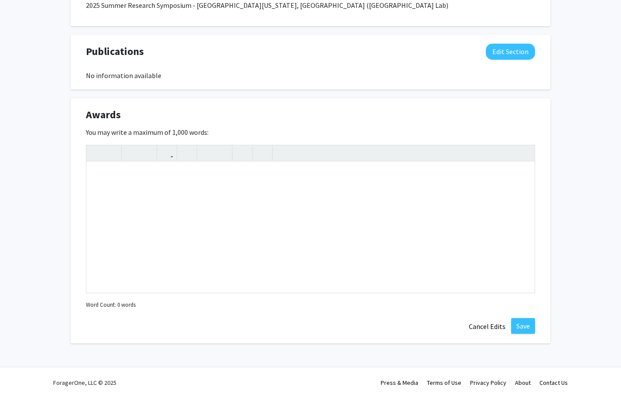
scroll to position [1049, 0]
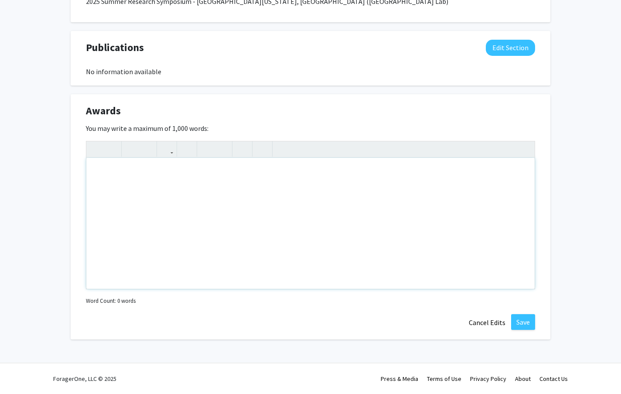
click at [371, 217] on div "Note to users with screen readers: Please deactivate our accessibility plugin f…" at bounding box center [310, 223] width 448 height 131
type textarea "N"
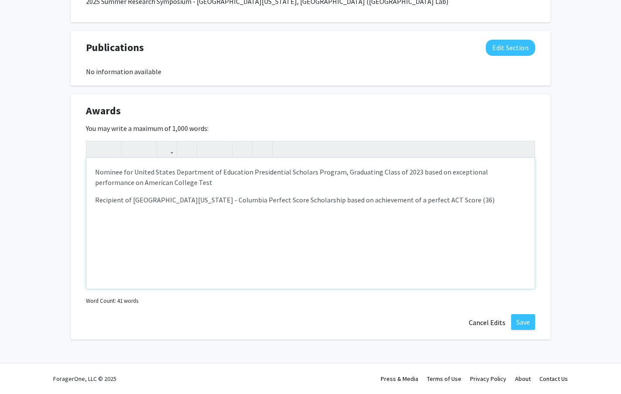
type textarea "<p>Nominee for United States Department of Education Presidential Scholars Prog…"
click at [528, 322] on button "Save" at bounding box center [523, 322] width 24 height 16
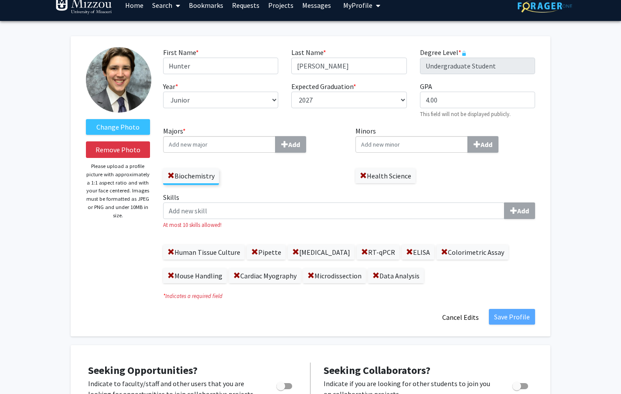
scroll to position [0, 0]
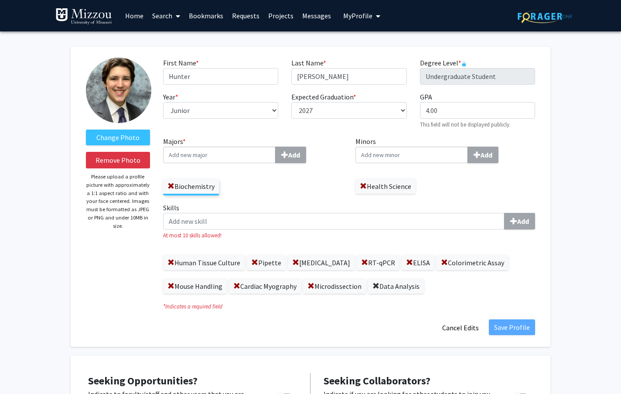
click at [378, 287] on span at bounding box center [375, 286] width 7 height 7
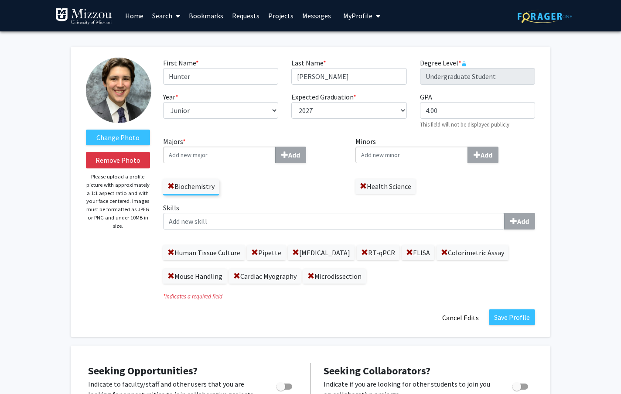
click at [524, 289] on div "Skills Add Human Tissue Culture Pipette Western Blot RT-qPCR ELISA Colorimetric…" at bounding box center [349, 246] width 385 height 88
click at [252, 251] on span at bounding box center [254, 252] width 7 height 7
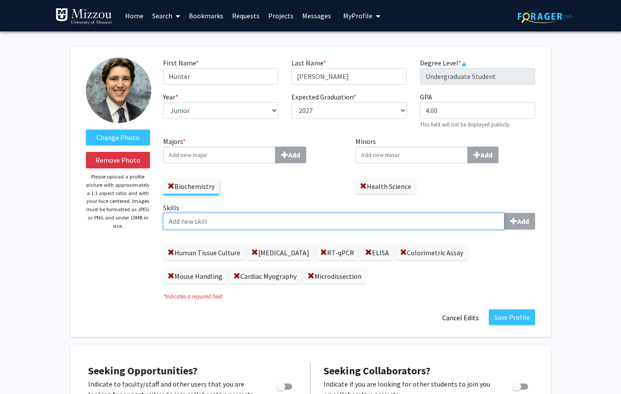
click at [256, 226] on input "Skills Add" at bounding box center [333, 221] width 341 height 17
type input "Data Analysis + Microsoft Suite"
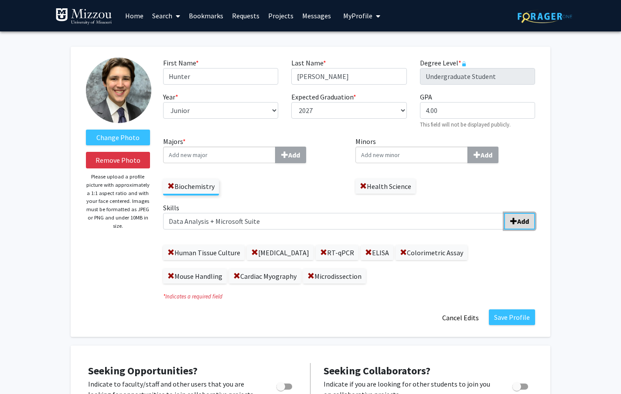
click at [521, 217] on button "Add" at bounding box center [519, 221] width 31 height 17
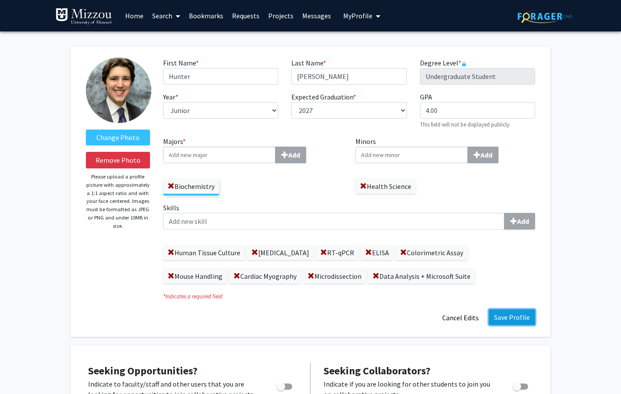
click at [514, 320] on button "Save Profile" at bounding box center [512, 317] width 46 height 16
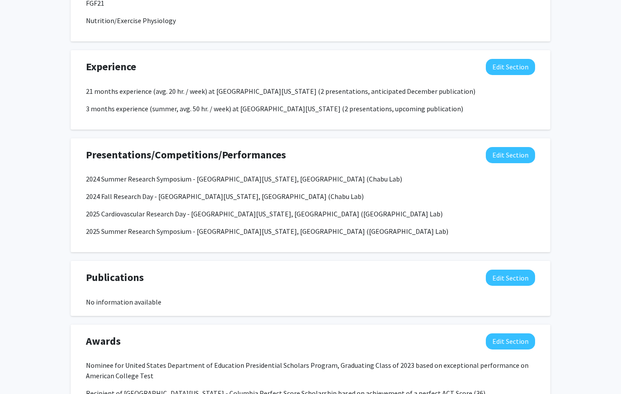
scroll to position [680, 0]
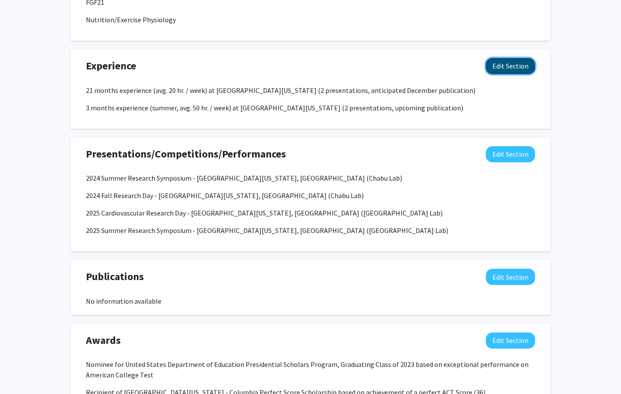
click at [515, 71] on button "Edit Section" at bounding box center [510, 66] width 49 height 16
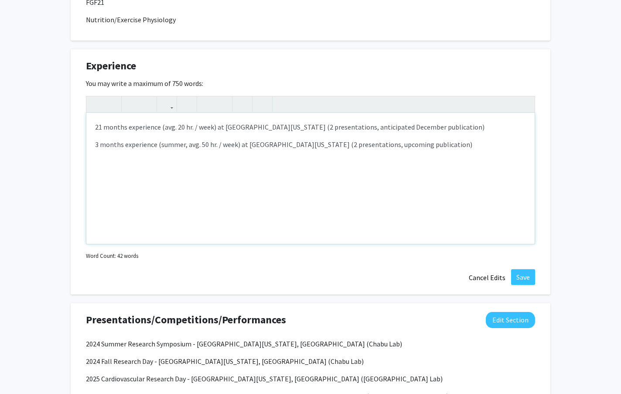
click at [525, 126] on p "21 months experience (avg. 20 hr. / week) at Mittendorfer Lab - University of M…" at bounding box center [310, 127] width 431 height 10
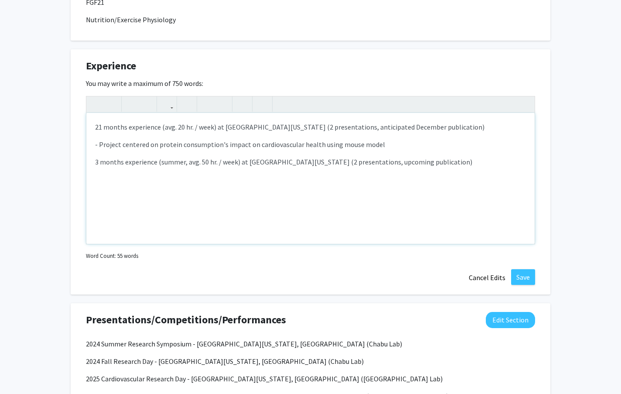
click at [368, 145] on p "- Project centered on protein consumption's impact on cardiovascular health usi…" at bounding box center [310, 144] width 431 height 10
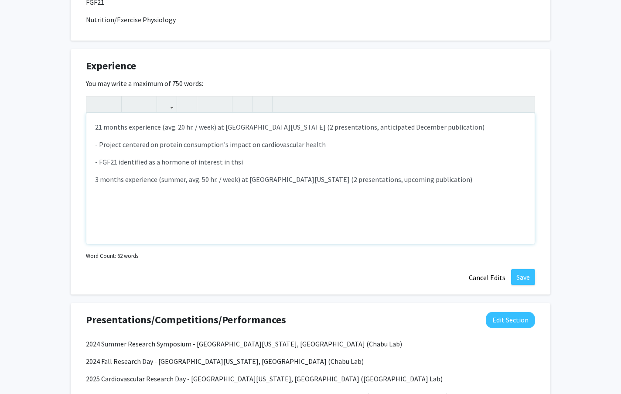
type textarea "<p>21 months experience (avg. 20 hr. / week) at Mittendorfer Lab - University o…"
click at [490, 274] on button "Cancel Edits" at bounding box center [487, 277] width 48 height 17
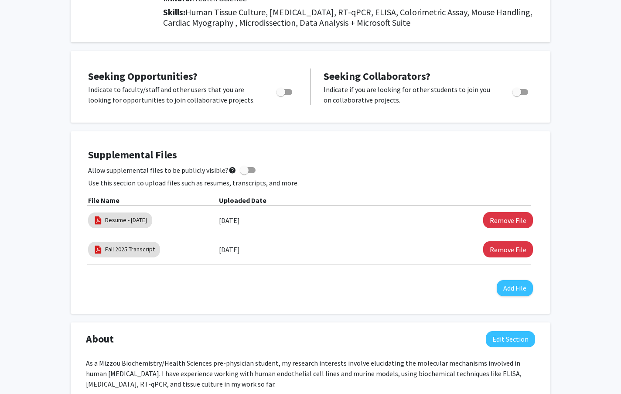
scroll to position [0, 0]
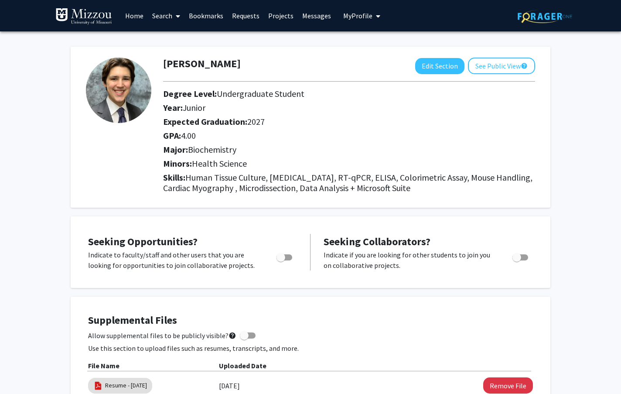
click at [171, 22] on link "Search" at bounding box center [166, 15] width 37 height 31
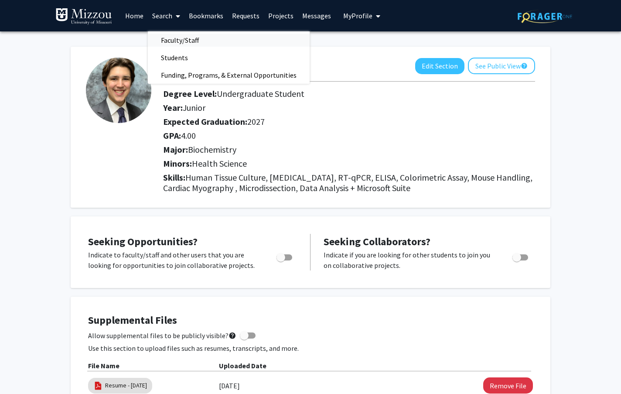
click at [194, 43] on span "Faculty/Staff" at bounding box center [180, 39] width 64 height 17
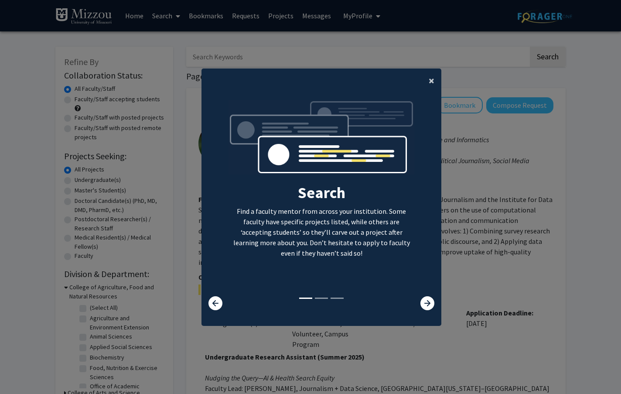
click at [428, 79] on button "×" at bounding box center [432, 80] width 20 height 24
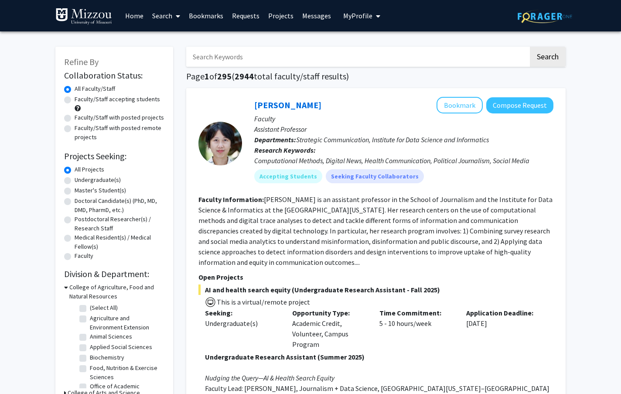
click at [257, 55] on input "Search Keywords" at bounding box center [357, 57] width 342 height 20
type input "Mittendorfer"
click at [539, 50] on button "Search" at bounding box center [548, 57] width 36 height 20
click at [240, 60] on input "Search Keywords" at bounding box center [357, 57] width 342 height 20
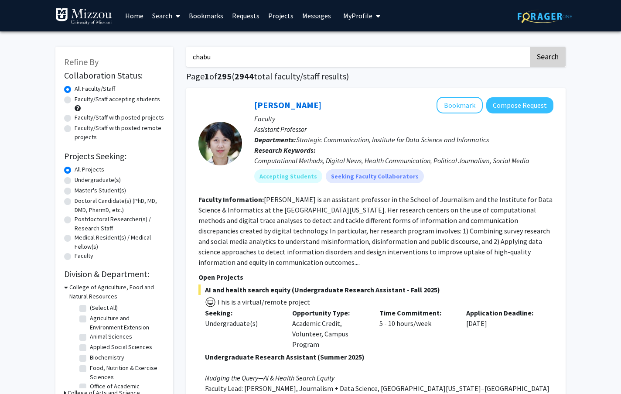
type input "chabu"
click at [544, 61] on button "Search" at bounding box center [548, 57] width 36 height 20
click at [487, 59] on input "Search Keywords" at bounding box center [357, 57] width 342 height 20
type input "Petris"
click at [541, 50] on button "Search" at bounding box center [548, 57] width 36 height 20
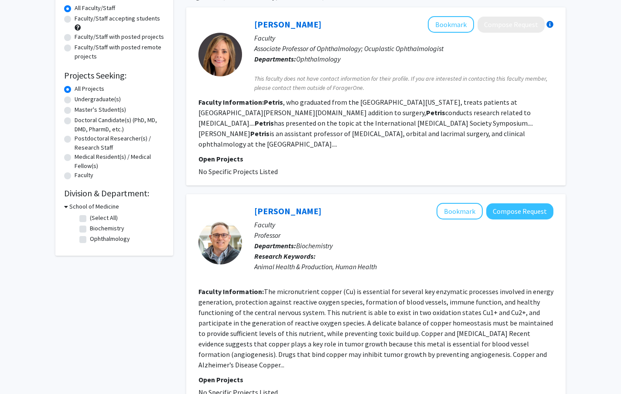
scroll to position [81, 0]
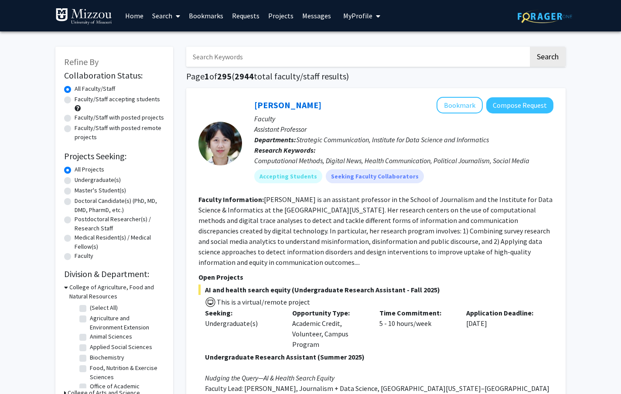
click at [330, 50] on input "Search Keywords" at bounding box center [357, 57] width 342 height 20
click at [559, 50] on button "Search" at bounding box center [548, 57] width 36 height 20
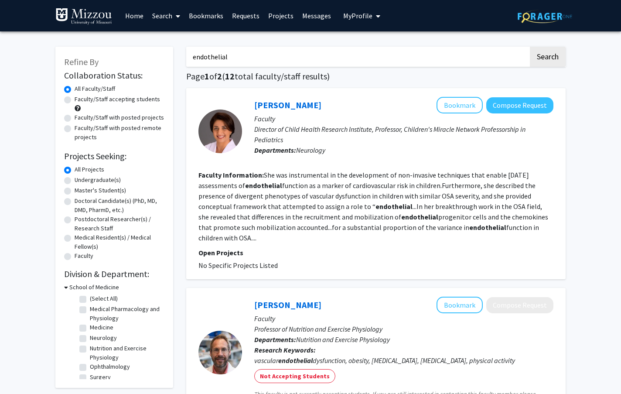
drag, startPoint x: 259, startPoint y: 58, endPoint x: 158, endPoint y: 60, distance: 101.6
click at [186, 60] on input "endothelial" at bounding box center [357, 57] width 342 height 20
click at [540, 55] on button "Search" at bounding box center [548, 57] width 36 height 20
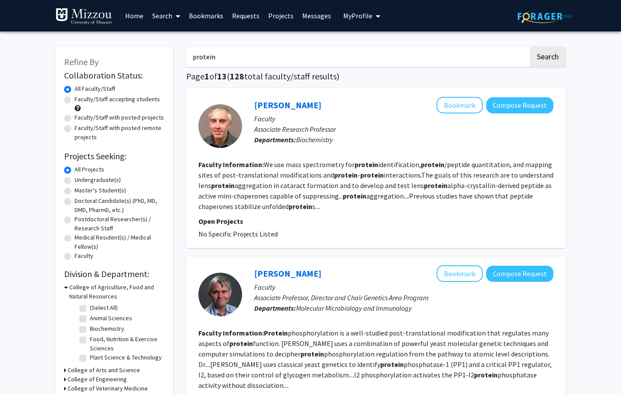
click at [340, 62] on input "protein" at bounding box center [357, 57] width 342 height 20
type input "protein consumption"
click at [545, 57] on button "Search" at bounding box center [548, 57] width 36 height 20
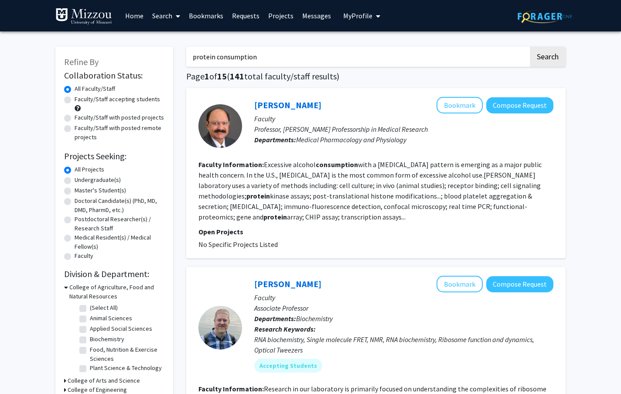
drag, startPoint x: 307, startPoint y: 59, endPoint x: 110, endPoint y: 59, distance: 197.1
click at [186, 59] on input "protein consumption" at bounding box center [357, 57] width 342 height 20
click at [204, 58] on input "Search Keywords" at bounding box center [357, 57] width 342 height 20
type input "endothelial dysfunction"
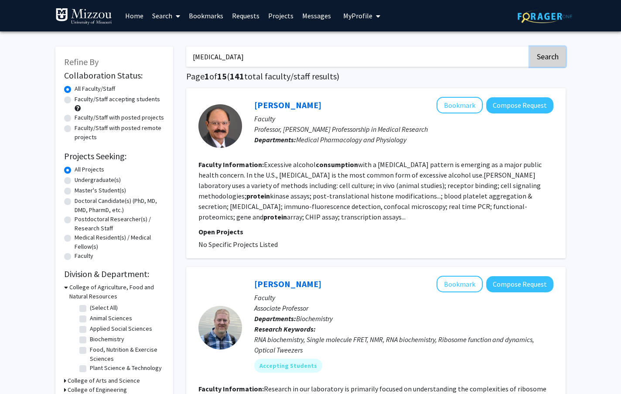
click at [557, 63] on button "Search" at bounding box center [548, 57] width 36 height 20
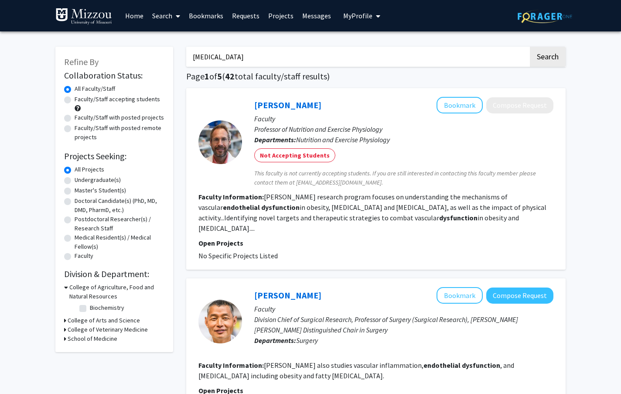
click at [75, 178] on label "Undergraduate(s)" at bounding box center [98, 179] width 46 height 9
click at [75, 178] on input "Undergraduate(s)" at bounding box center [78, 178] width 6 height 6
radio input "true"
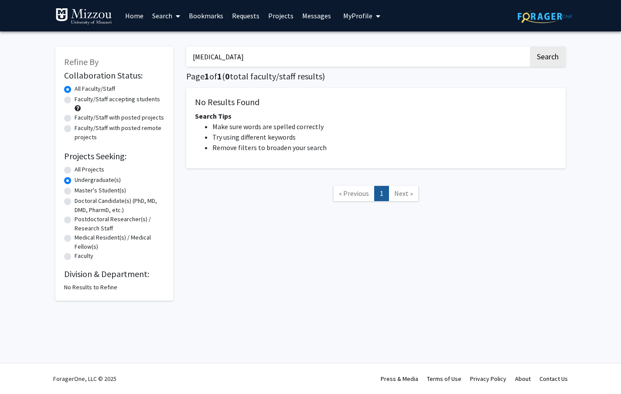
click at [75, 169] on label "All Projects" at bounding box center [90, 169] width 30 height 9
click at [75, 169] on input "All Projects" at bounding box center [78, 168] width 6 height 6
radio input "true"
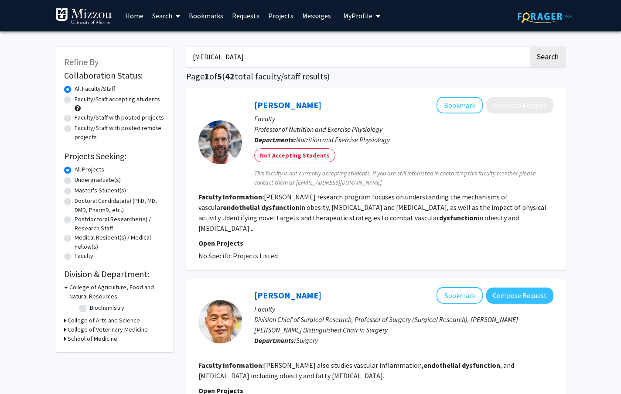
click at [75, 99] on label "Faculty/Staff accepting students" at bounding box center [117, 99] width 85 height 9
click at [75, 99] on input "Faculty/Staff accepting students" at bounding box center [78, 98] width 6 height 6
radio input "true"
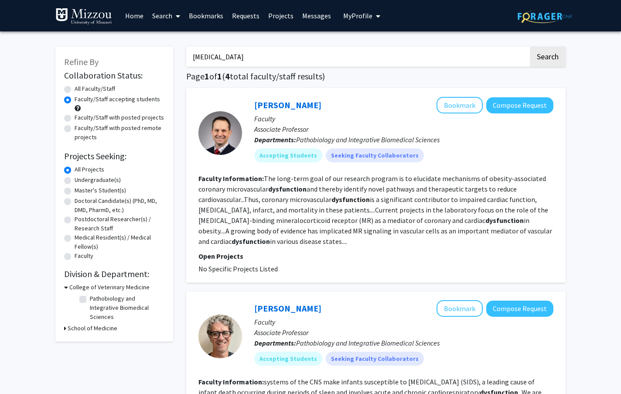
click at [75, 88] on label "All Faculty/Staff" at bounding box center [95, 88] width 41 height 9
click at [75, 88] on input "All Faculty/Staff" at bounding box center [78, 87] width 6 height 6
radio input "true"
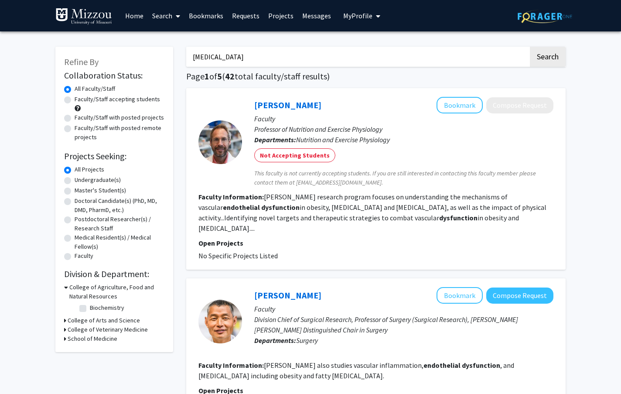
click at [75, 118] on label "Faculty/Staff with posted projects" at bounding box center [119, 117] width 89 height 9
click at [75, 118] on input "Faculty/Staff with posted projects" at bounding box center [78, 116] width 6 height 6
radio input "true"
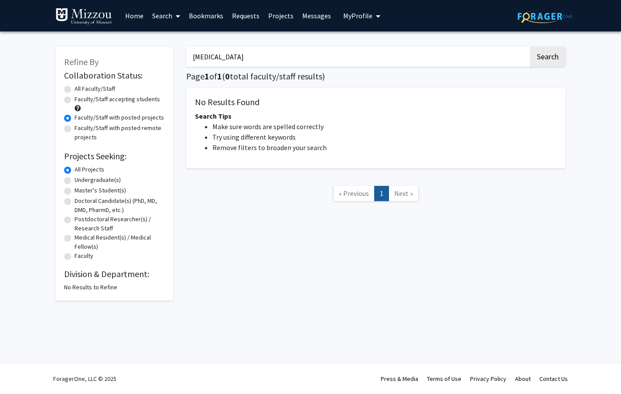
click at [75, 127] on label "Faculty/Staff with posted remote projects" at bounding box center [120, 132] width 90 height 18
click at [75, 127] on input "Faculty/Staff with posted remote projects" at bounding box center [78, 126] width 6 height 6
radio input "true"
click at [75, 92] on label "All Faculty/Staff" at bounding box center [95, 88] width 41 height 9
click at [75, 90] on input "All Faculty/Staff" at bounding box center [78, 87] width 6 height 6
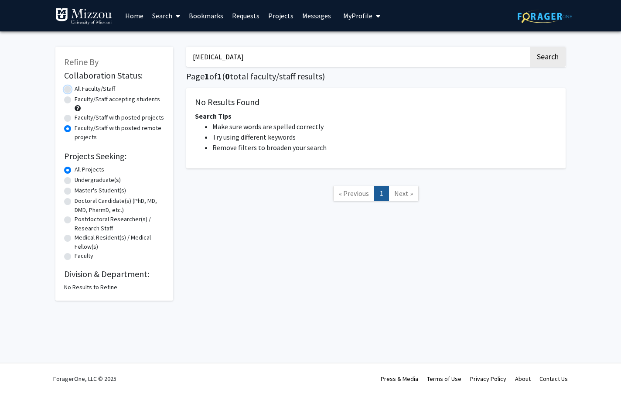
radio input "true"
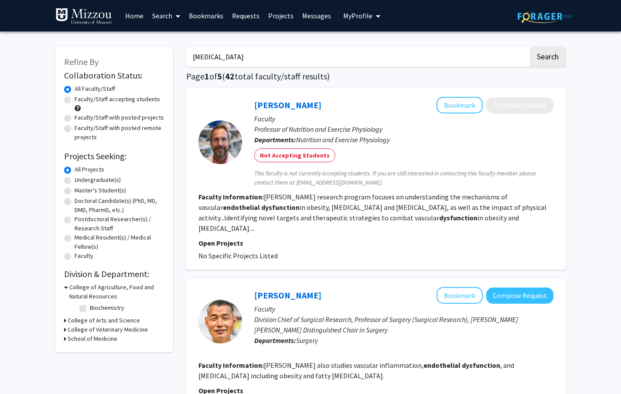
click at [111, 337] on h3 "School of Medicine" at bounding box center [93, 338] width 50 height 9
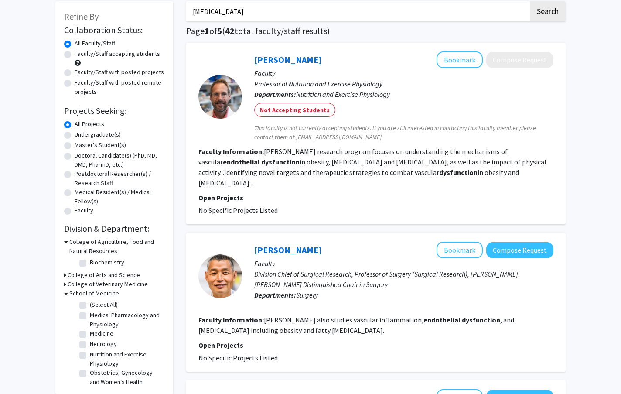
click at [90, 306] on label "(Select All)" at bounding box center [104, 304] width 28 height 9
click at [90, 306] on input "(Select All)" at bounding box center [93, 303] width 6 height 6
checkbox input "true"
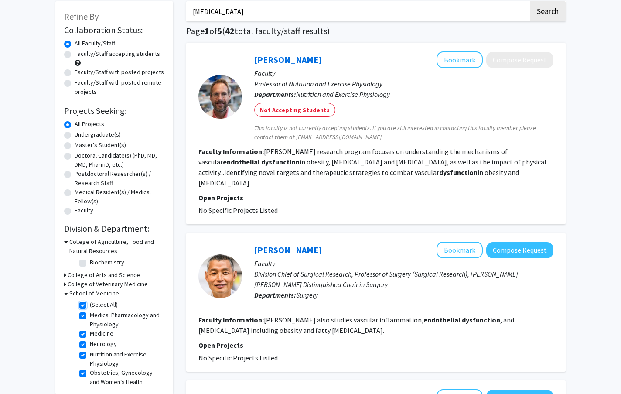
checkbox input "true"
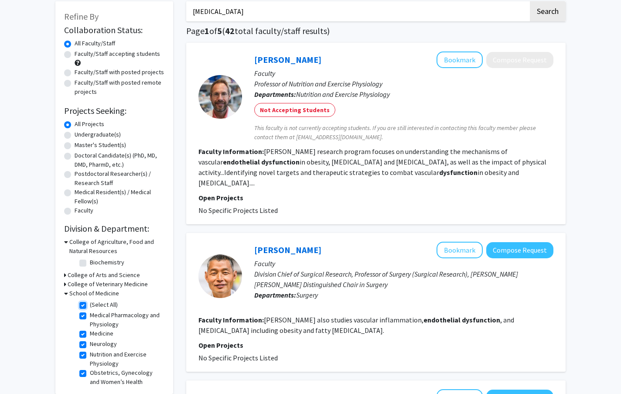
checkbox input "true"
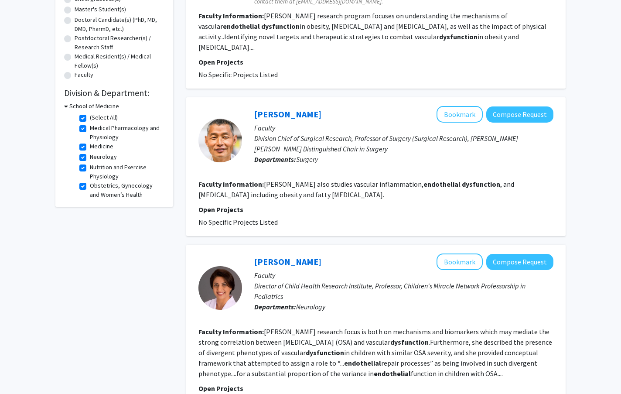
scroll to position [182, 0]
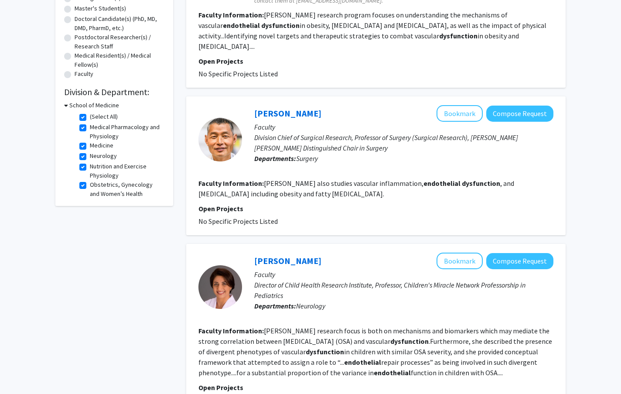
click at [90, 116] on label "(Select All)" at bounding box center [104, 116] width 28 height 9
click at [90, 116] on input "(Select All)" at bounding box center [93, 115] width 6 height 6
checkbox input "false"
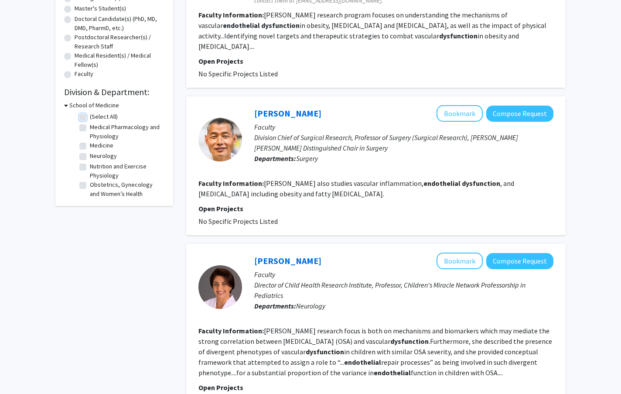
checkbox input "false"
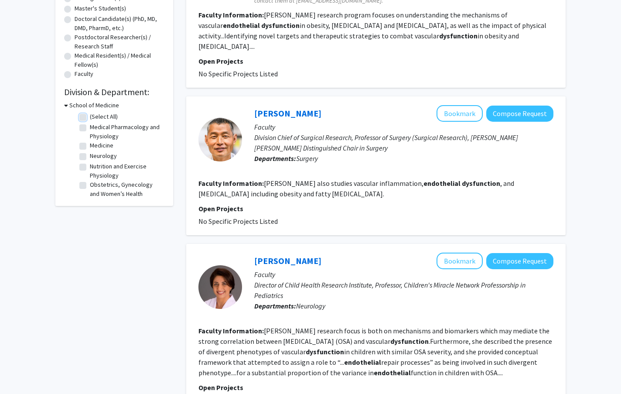
checkbox input "false"
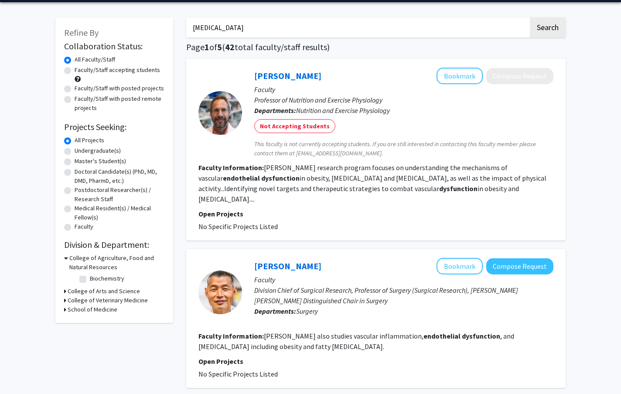
scroll to position [33, 0]
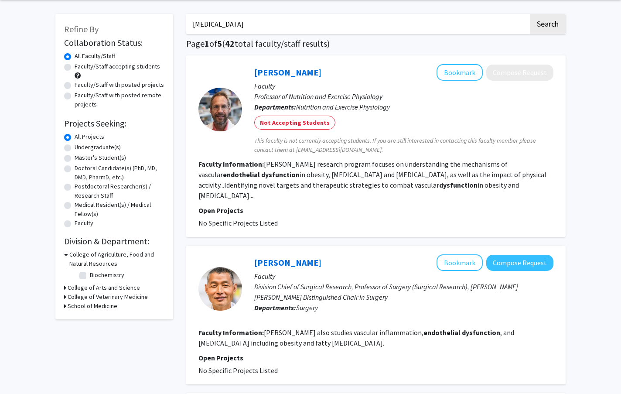
click at [92, 303] on h3 "School of Medicine" at bounding box center [93, 305] width 50 height 9
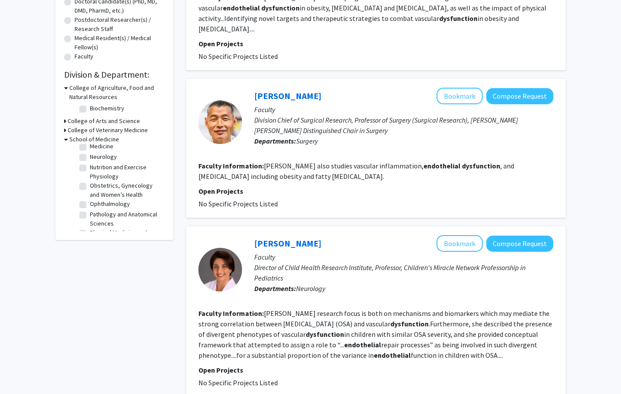
scroll to position [37, 0]
click at [90, 165] on label "Nutrition and Exercise Physiology" at bounding box center [126, 168] width 72 height 18
click at [90, 165] on input "Nutrition and Exercise Physiology" at bounding box center [93, 162] width 6 height 6
checkbox input "true"
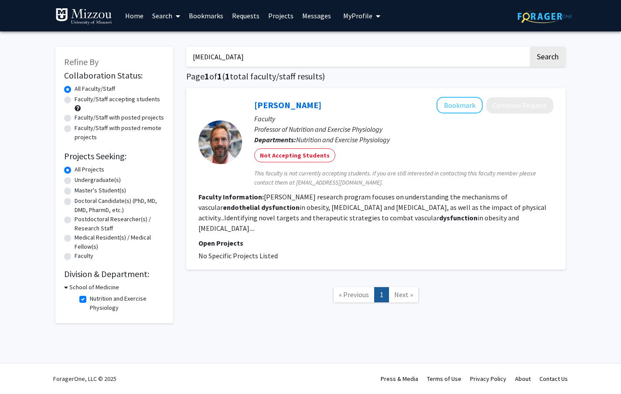
click at [512, 61] on input "endothelial dysfunction" at bounding box center [357, 57] width 342 height 20
click at [422, 69] on div "endothelial dysfunction Search Page 1 of 1 ( 1 total faculty/staff results) Jau…" at bounding box center [376, 180] width 392 height 285
click at [233, 320] on div "endothelial dysfunction Search Page 1 of 1 ( 1 total faculty/staff results) Jau…" at bounding box center [376, 180] width 392 height 285
drag, startPoint x: 275, startPoint y: 65, endPoint x: 101, endPoint y: 53, distance: 173.9
click at [186, 53] on input "endothelial dysfunction" at bounding box center [357, 57] width 342 height 20
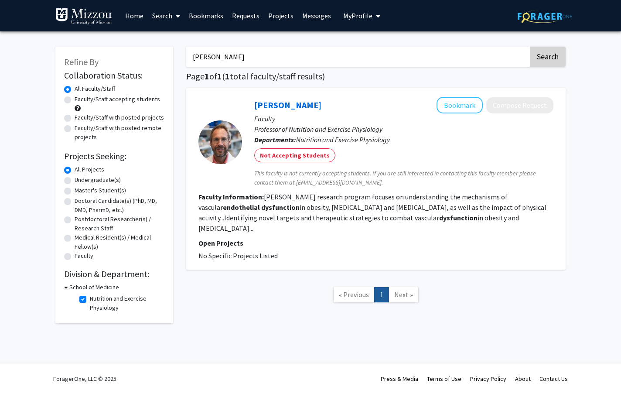
type input "bettina mittendorfer"
click at [538, 52] on button "Search" at bounding box center [548, 57] width 36 height 20
checkbox input "false"
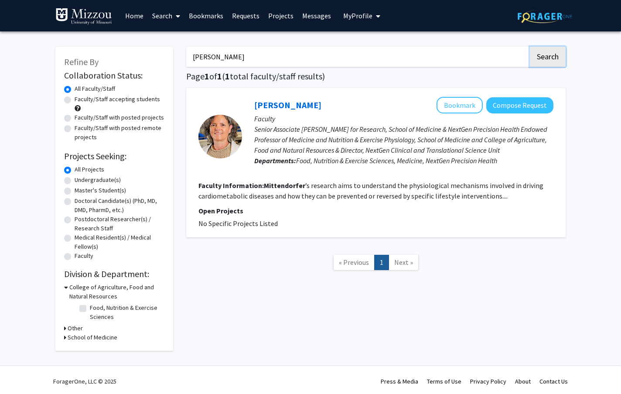
type input "endothelial dysfunction"
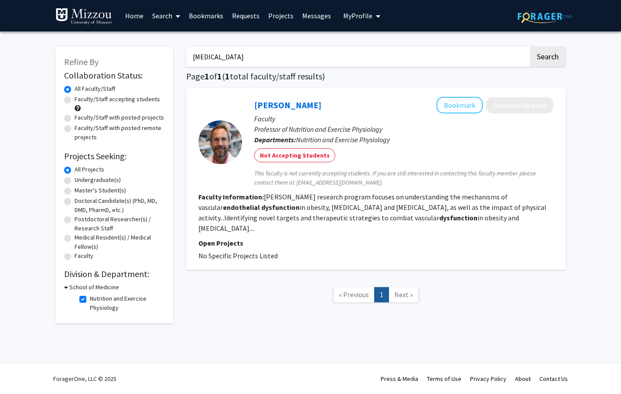
click at [135, 20] on link "Home" at bounding box center [134, 15] width 27 height 31
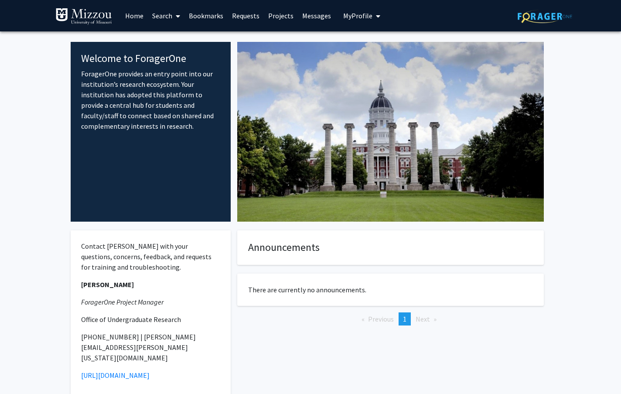
click at [46, 237] on fg-internal-home-page "Welcome to ForagerOne ForagerOne provides an entry point into our institution’s…" at bounding box center [310, 230] width 621 height 398
